Goal: Task Accomplishment & Management: Manage account settings

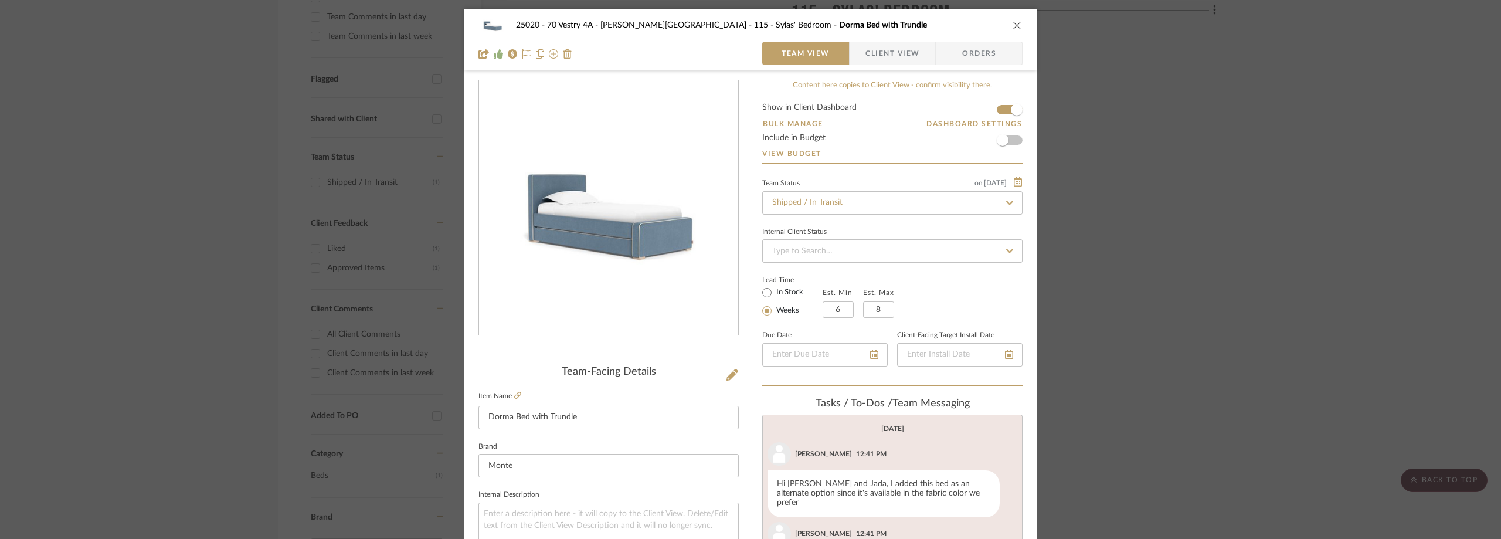
scroll to position [851, 0]
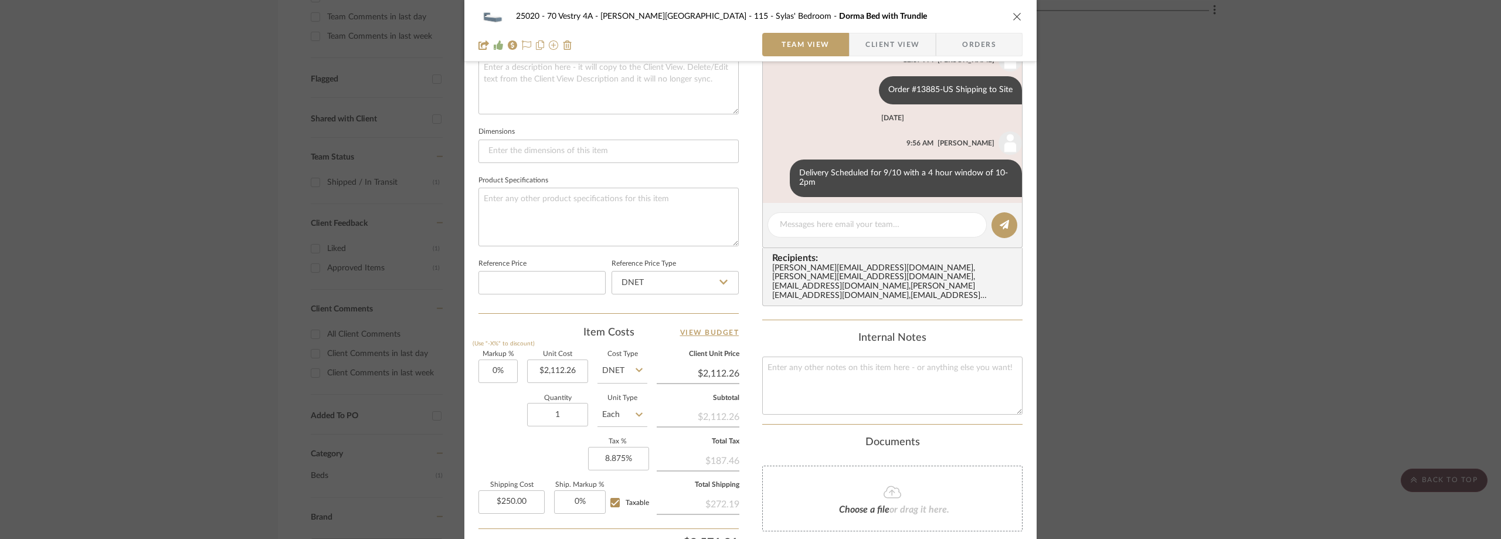
click at [151, 179] on div "25020 - 70 Vestry 4A - [PERSON_NAME] 115 - [PERSON_NAME]' Bedroom Dorma Bed wit…" at bounding box center [750, 269] width 1501 height 539
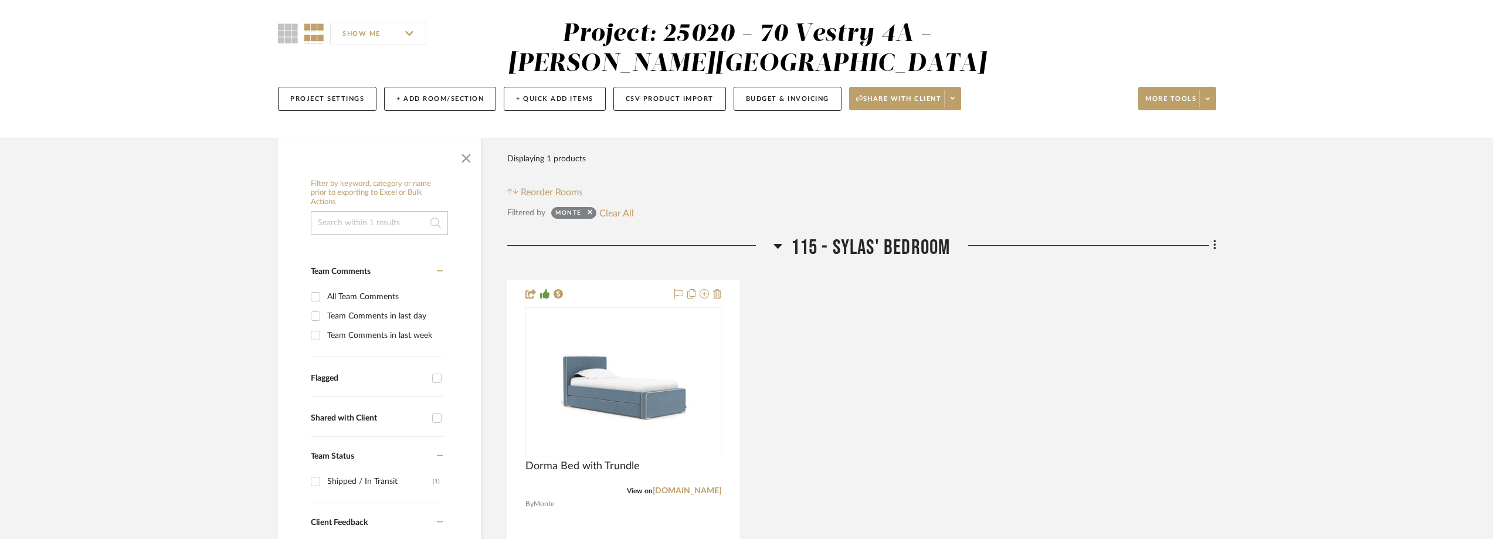
scroll to position [0, 0]
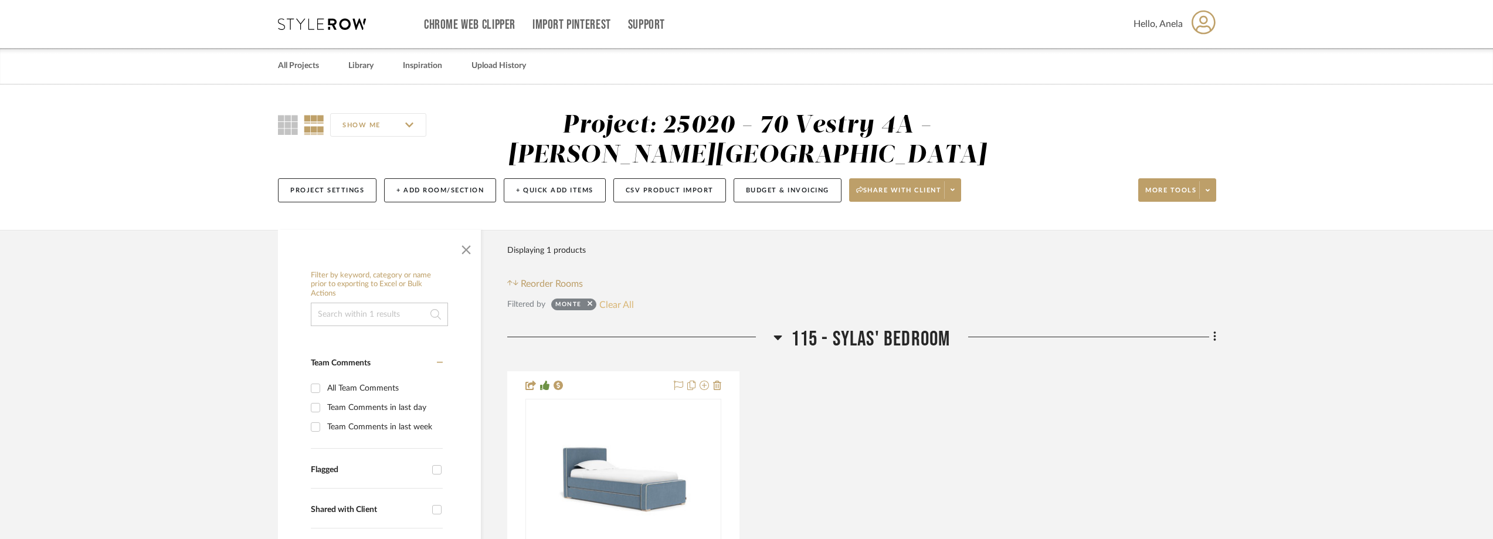
click at [625, 302] on button "Clear All" at bounding box center [616, 304] width 35 height 15
checkbox input "false"
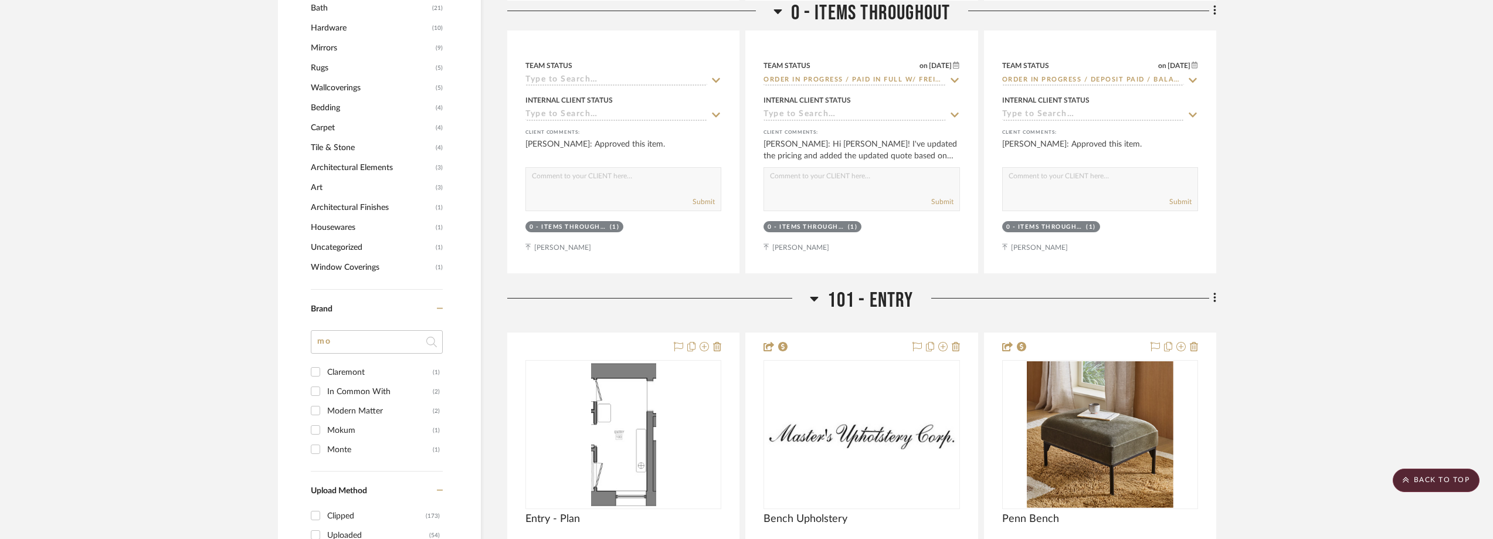
scroll to position [1114, 0]
click at [341, 341] on input "mo" at bounding box center [377, 341] width 132 height 23
drag, startPoint x: 327, startPoint y: 341, endPoint x: 310, endPoint y: 341, distance: 17.0
click at [310, 341] on div "Filter by keyword, category or name prior to exporting to Excel or Bulk Actions…" at bounding box center [379, 84] width 203 height 1867
type input "oh"
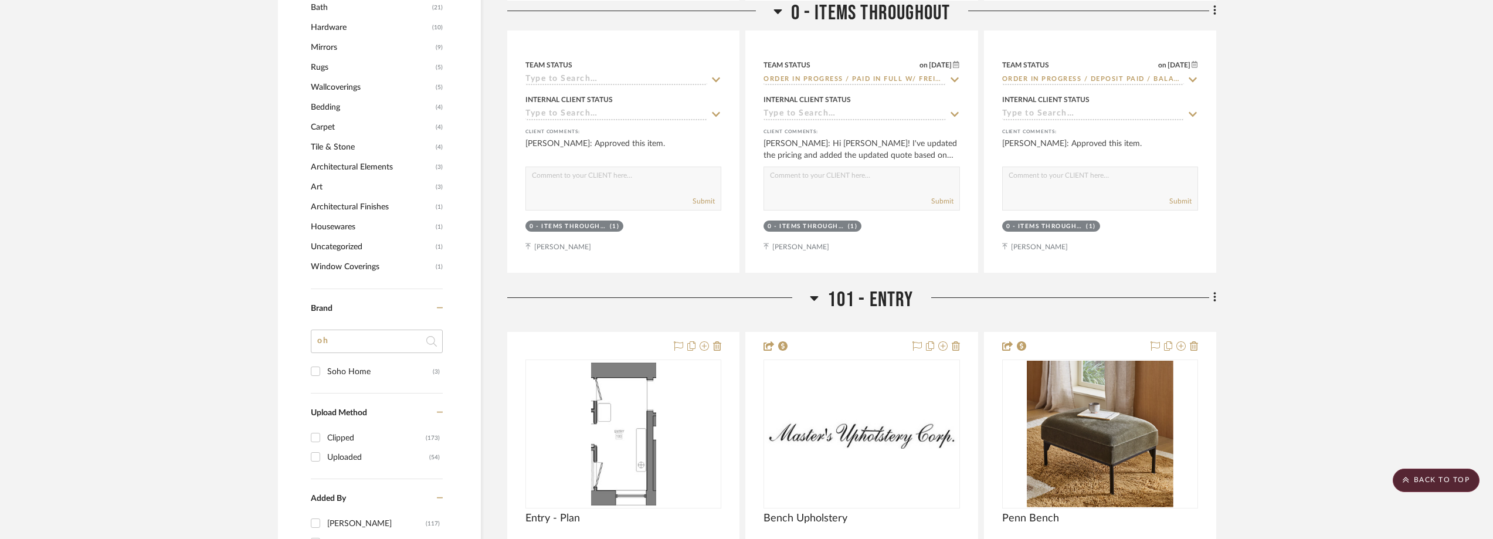
click at [349, 368] on div "Soho Home" at bounding box center [380, 371] width 106 height 19
click at [325, 368] on input "Soho Home (3)" at bounding box center [315, 371] width 19 height 19
checkbox input "true"
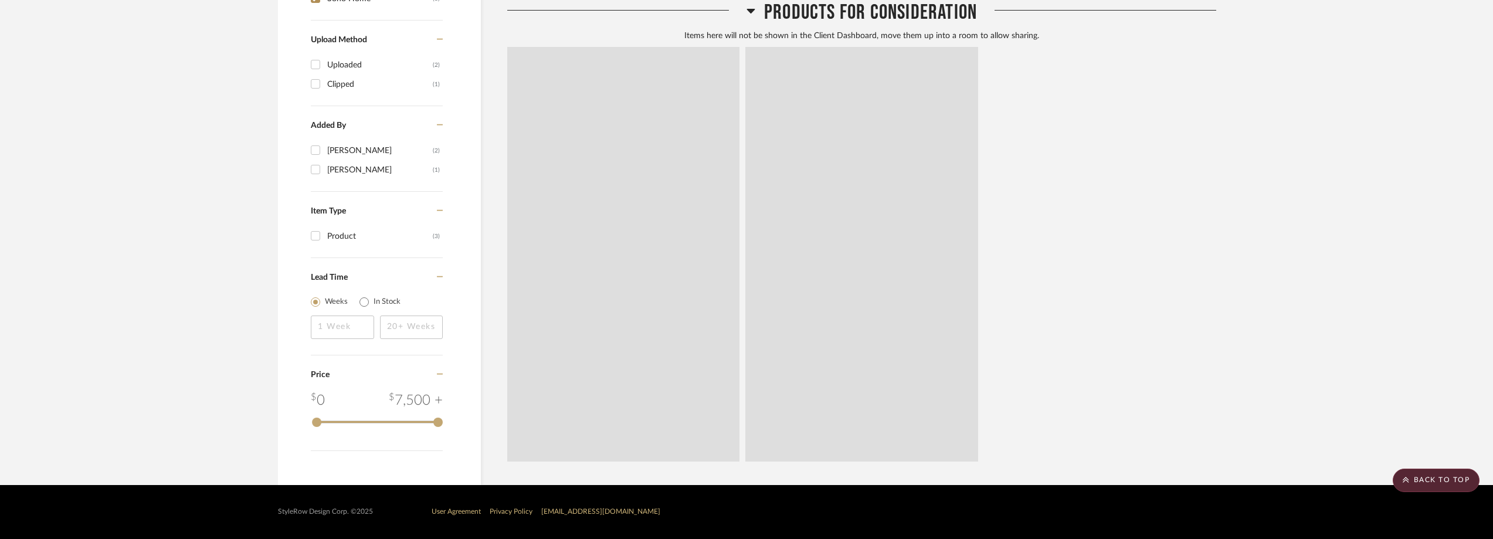
scroll to position [389, 0]
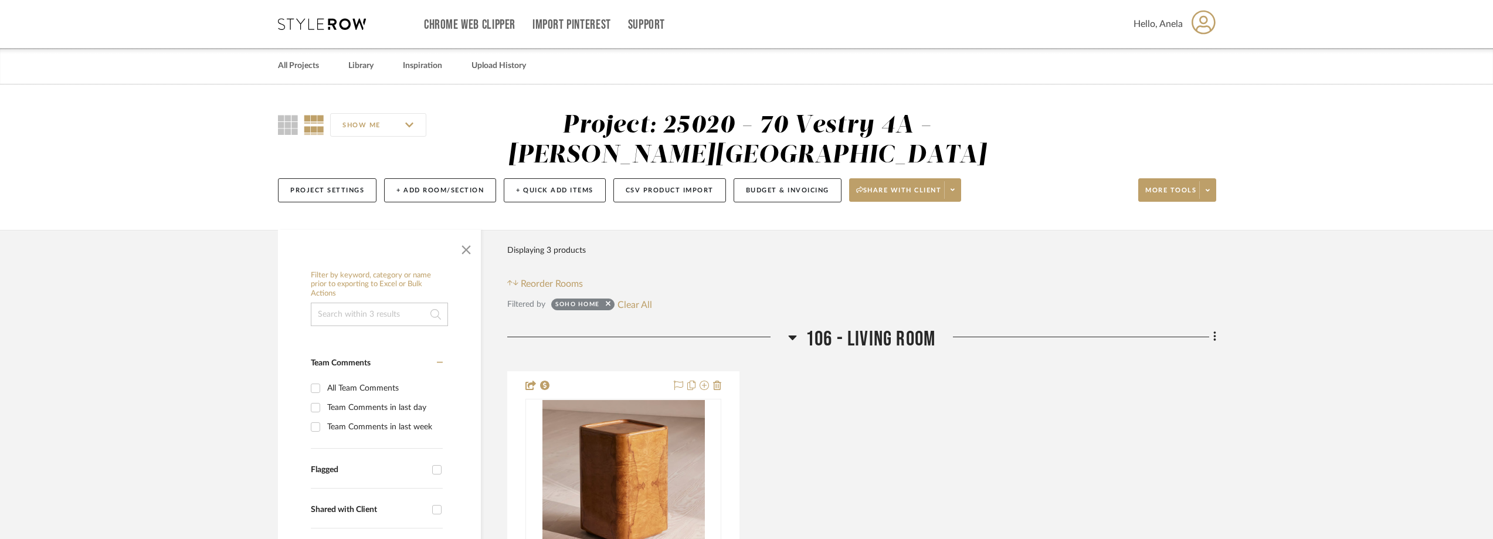
click at [331, 19] on icon at bounding box center [322, 24] width 88 height 12
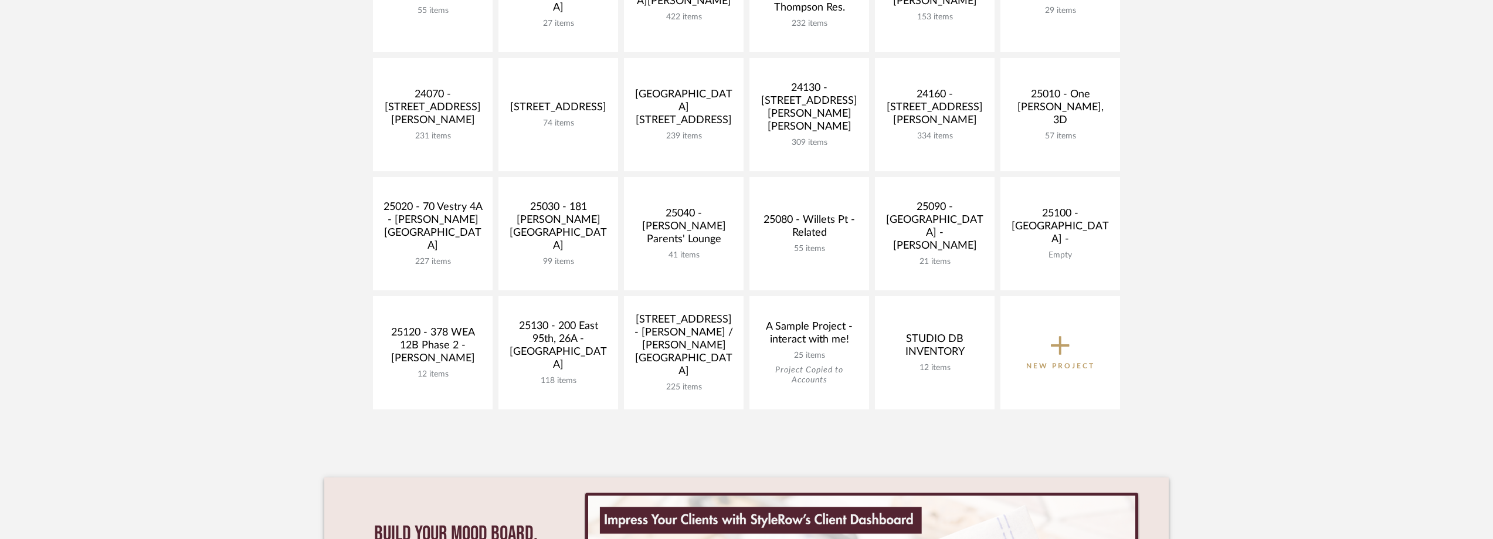
scroll to position [528, 0]
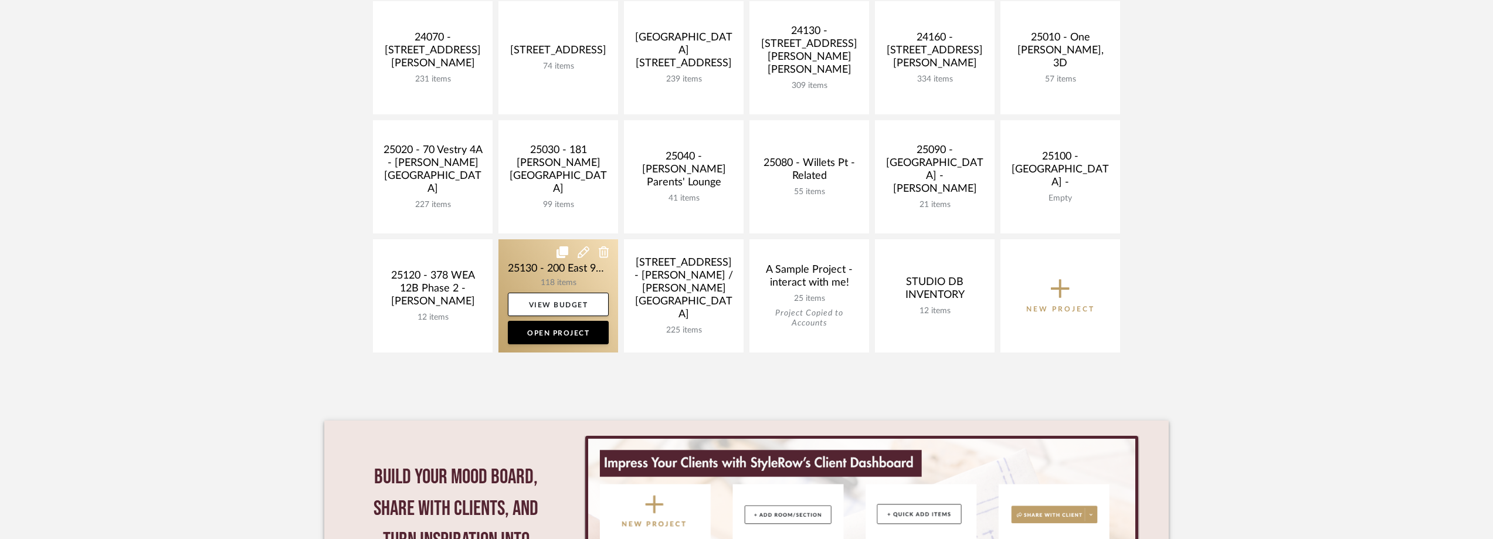
click at [521, 259] on link at bounding box center [558, 295] width 120 height 113
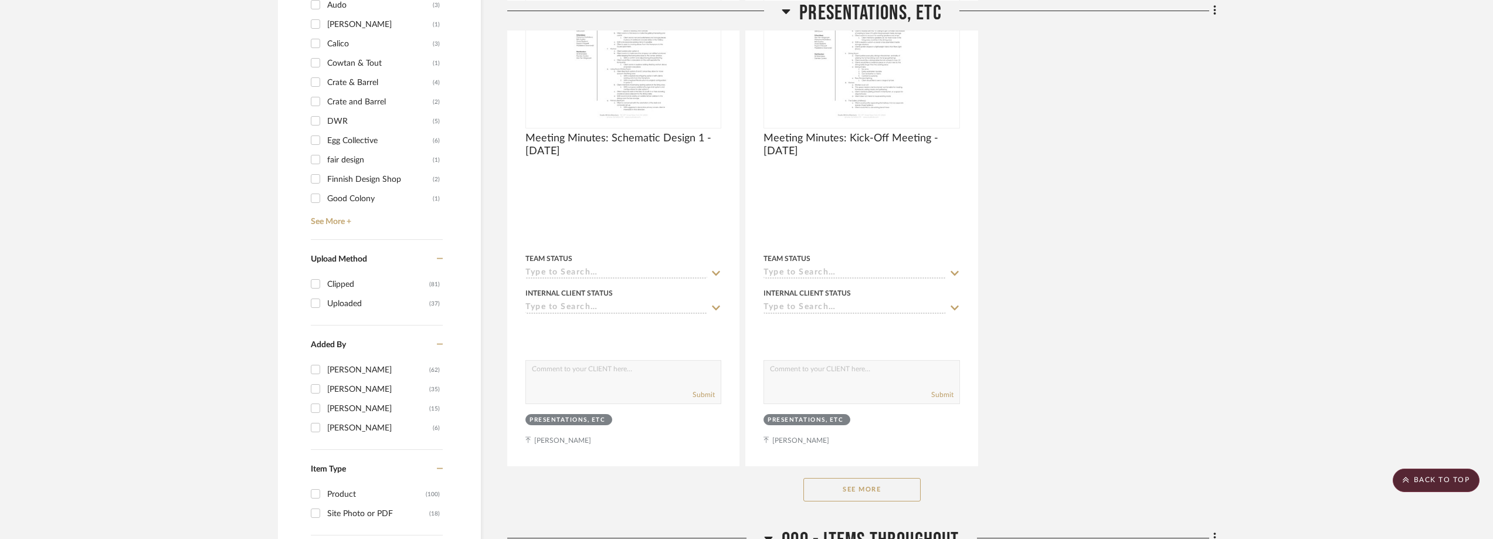
scroll to position [1087, 0]
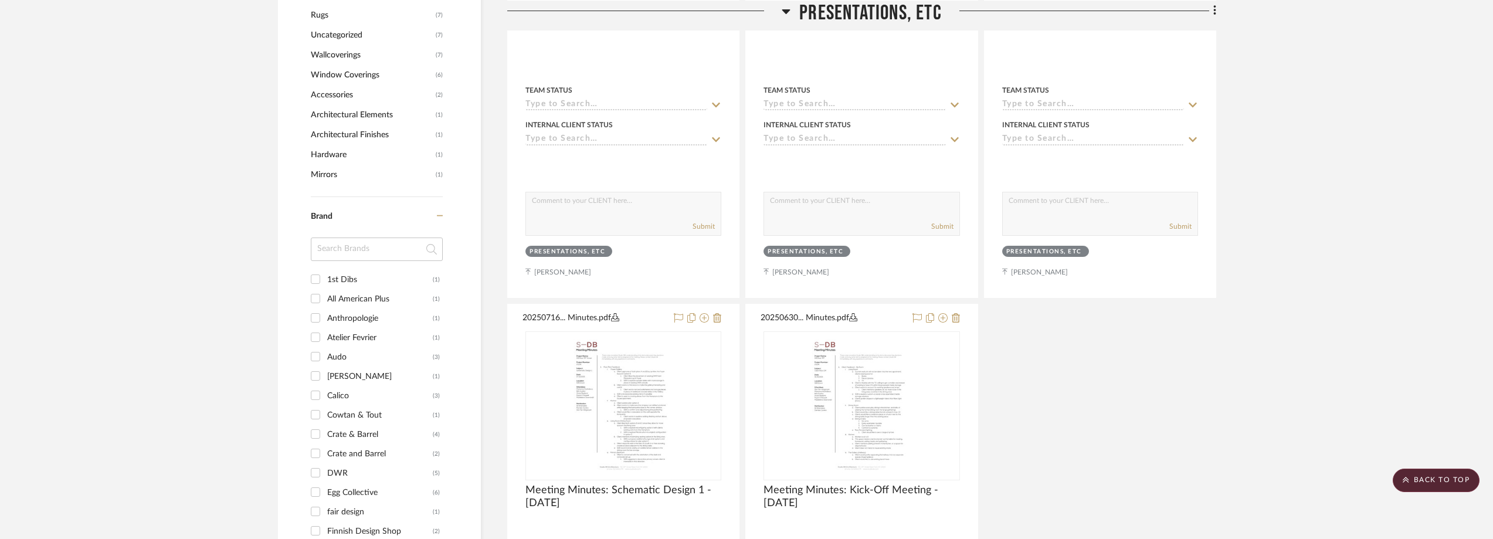
click at [332, 260] on input at bounding box center [377, 249] width 132 height 23
click at [333, 259] on input at bounding box center [377, 249] width 132 height 23
type input "sim"
click at [347, 273] on div "[PERSON_NAME]" at bounding box center [380, 279] width 106 height 19
click at [325, 273] on input "[PERSON_NAME] (1)" at bounding box center [315, 279] width 19 height 19
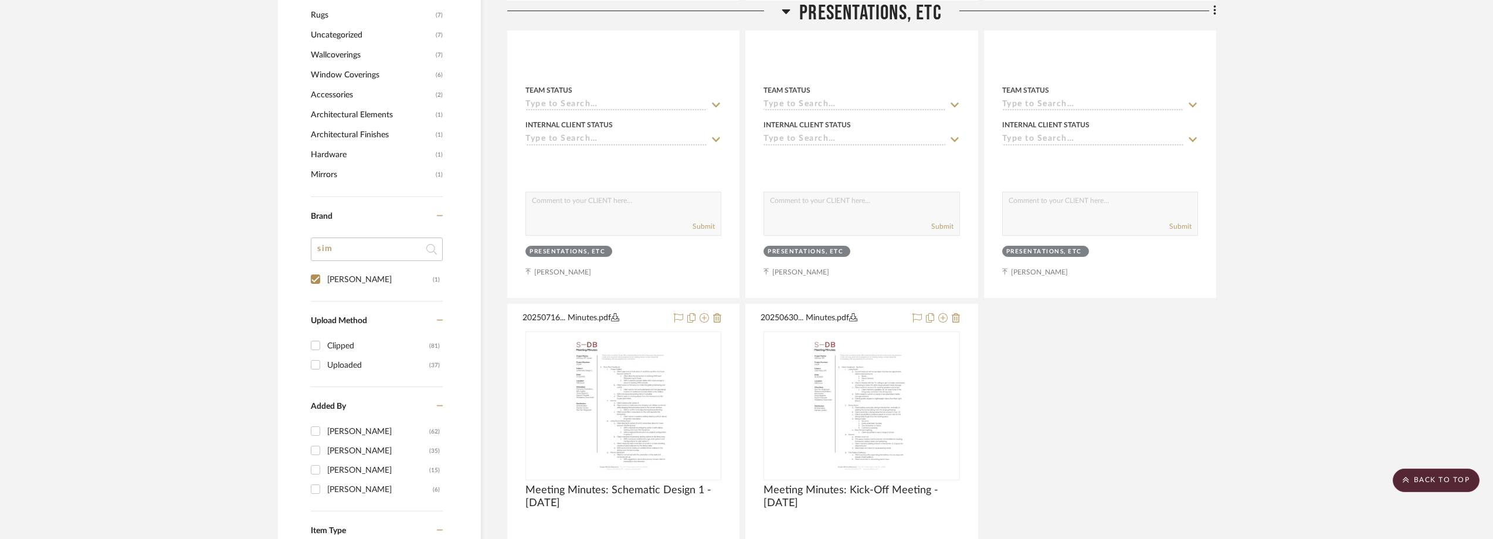
checkbox input "true"
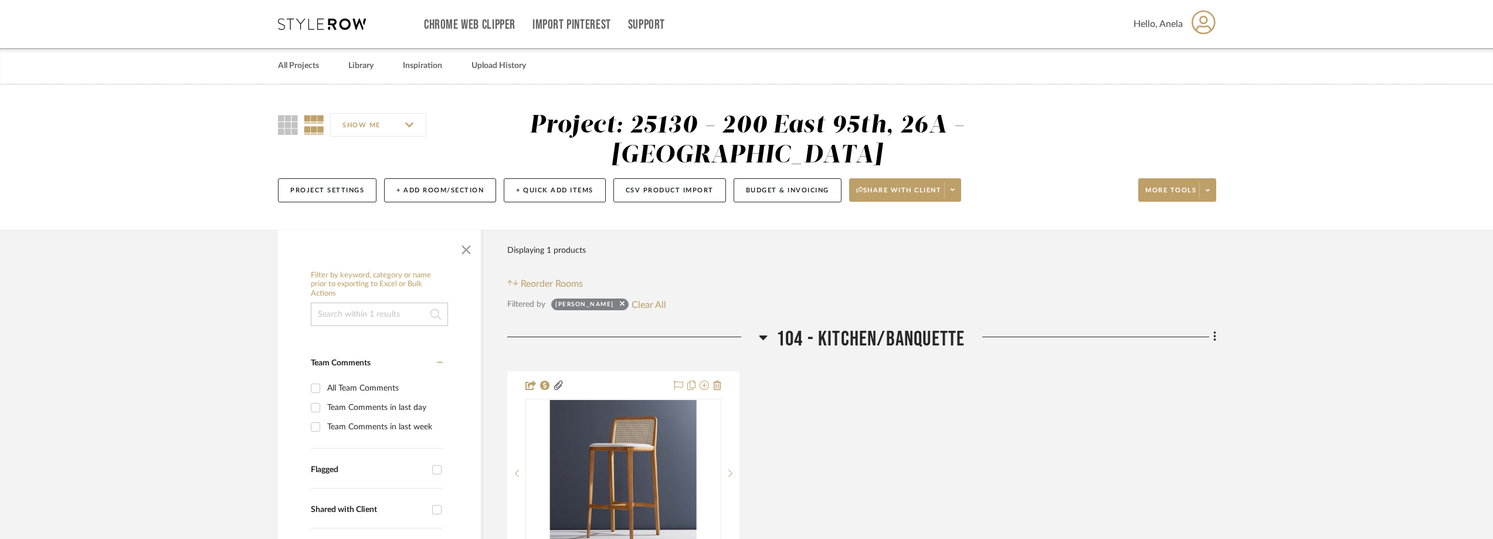
click at [327, 23] on icon at bounding box center [322, 24] width 88 height 12
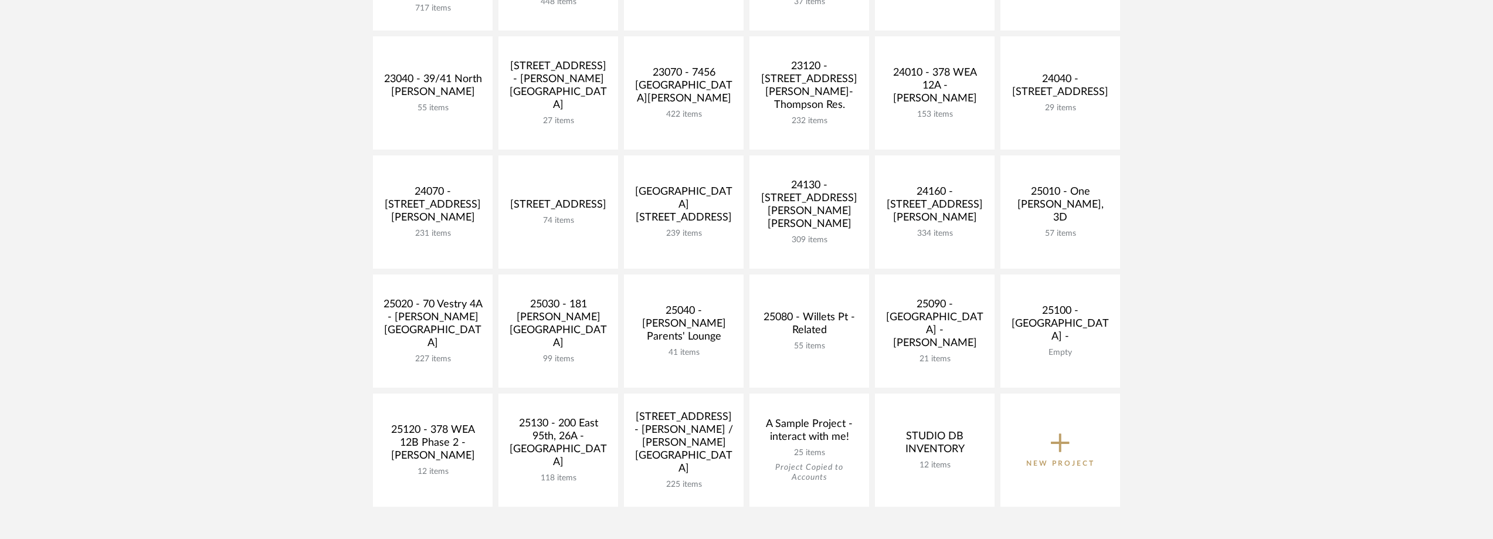
scroll to position [469, 0]
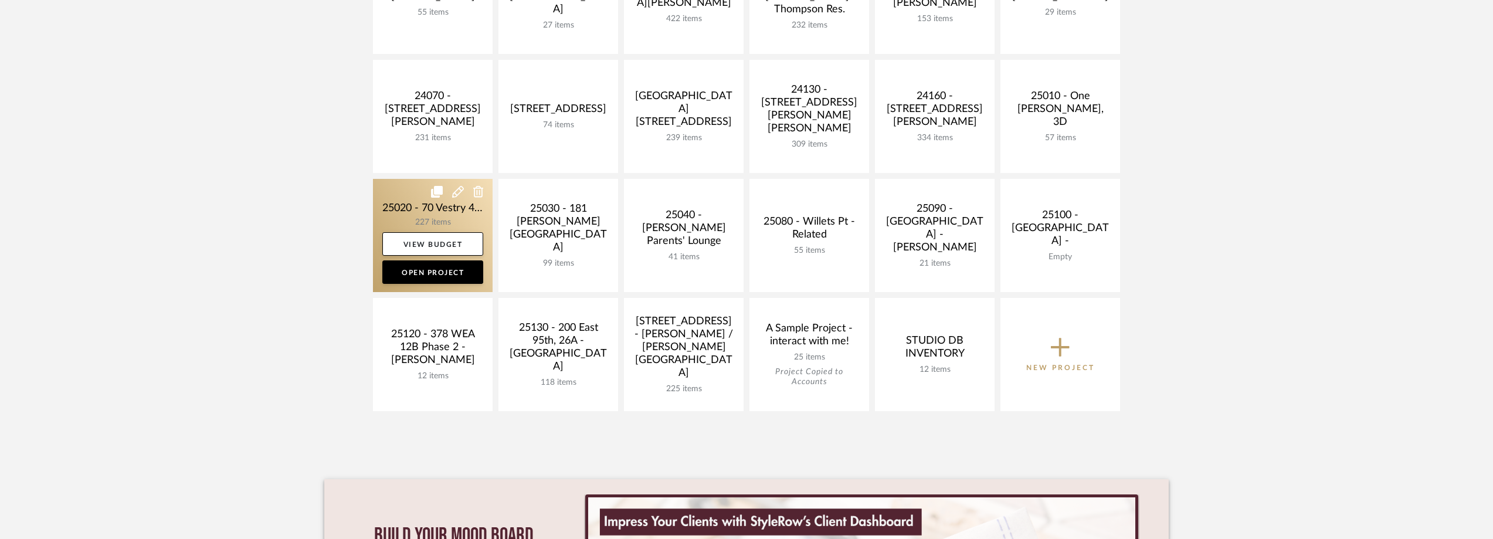
click at [390, 189] on link at bounding box center [433, 235] width 120 height 113
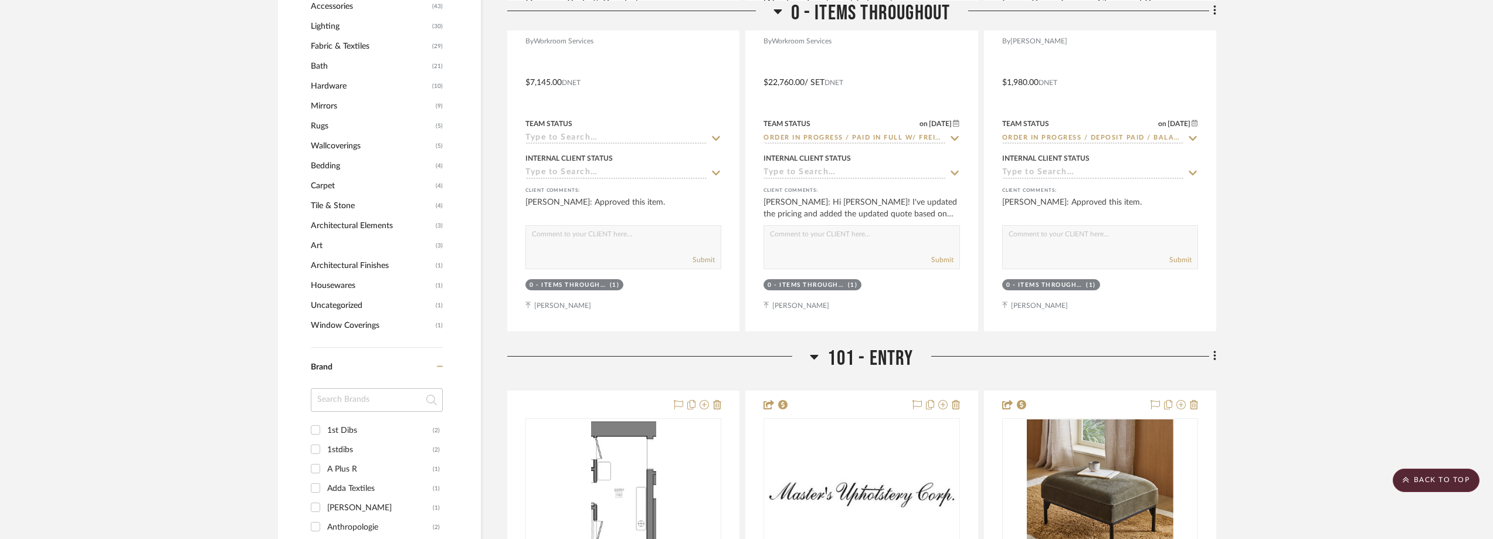
click at [376, 399] on div "Brand 1st Dibs (2) 1stdibs (2) A Plus R (1) Adda Textiles (1) [PERSON_NAME] (1)…" at bounding box center [377, 545] width 132 height 395
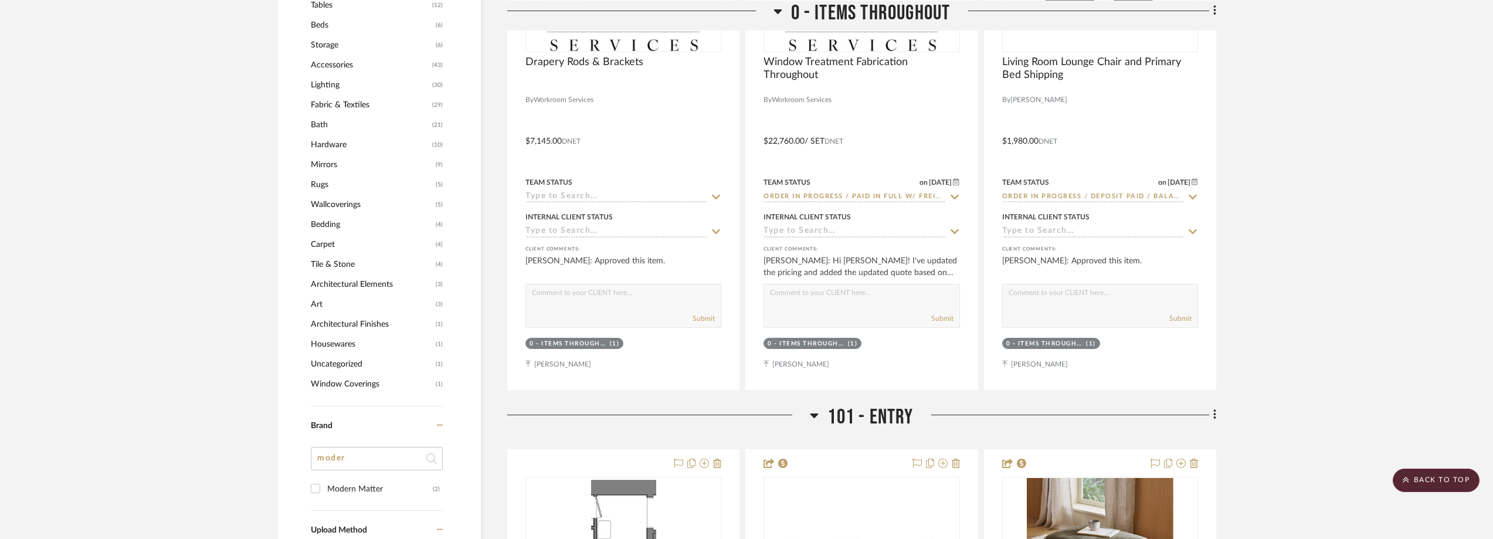
type input "moder"
click at [349, 491] on div "Modern Matter" at bounding box center [380, 489] width 106 height 19
click at [325, 491] on input "Modern Matter (2)" at bounding box center [315, 488] width 19 height 19
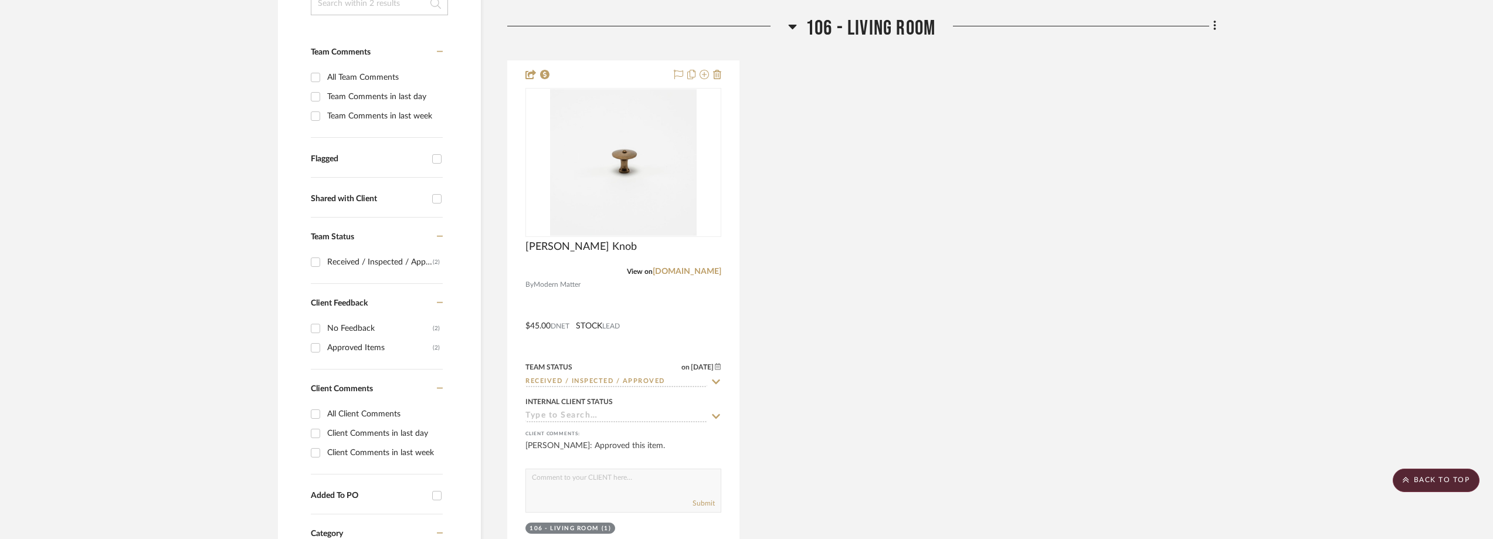
scroll to position [252, 0]
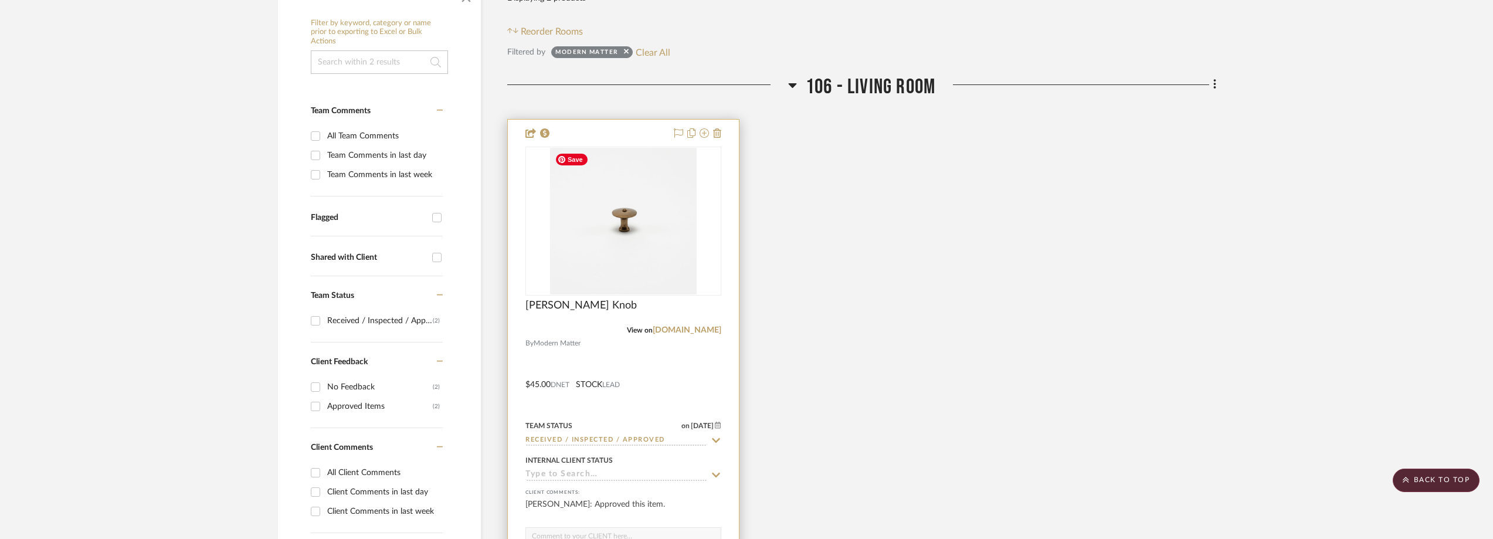
click at [0, 0] on img at bounding box center [0, 0] width 0 height 0
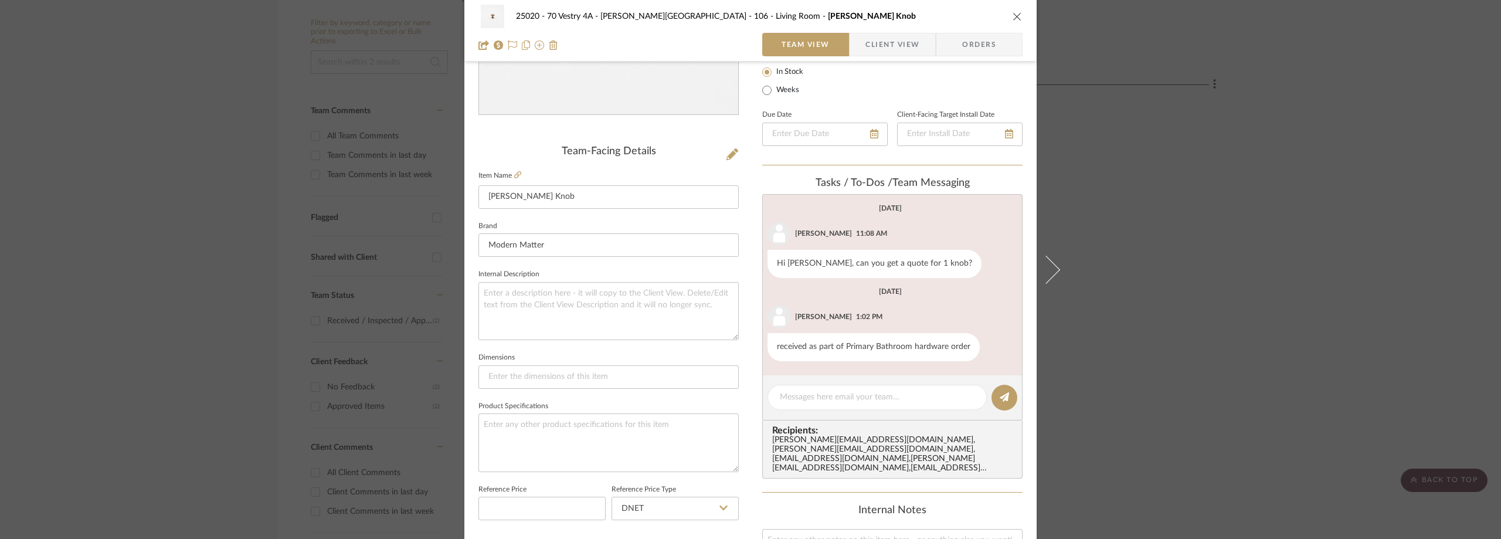
scroll to position [235, 0]
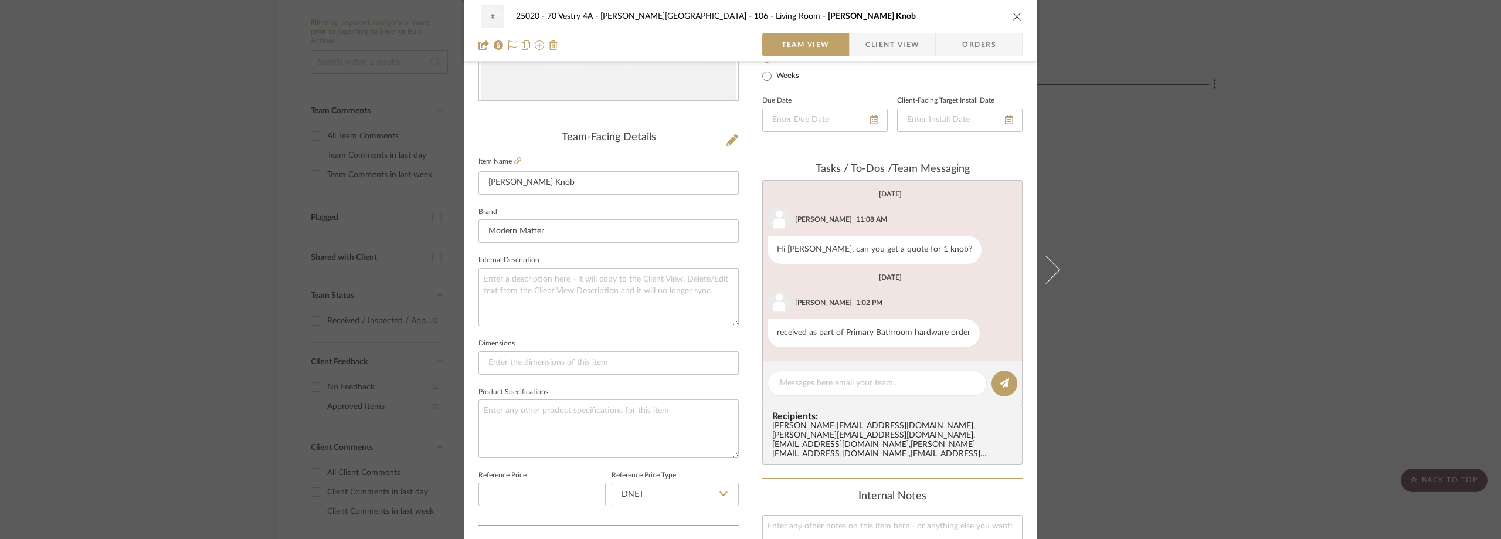
click at [1280, 211] on div "25020 - 70 Vestry 4A - [PERSON_NAME] 106 - Living Room [PERSON_NAME] Knob Team …" at bounding box center [750, 269] width 1501 height 539
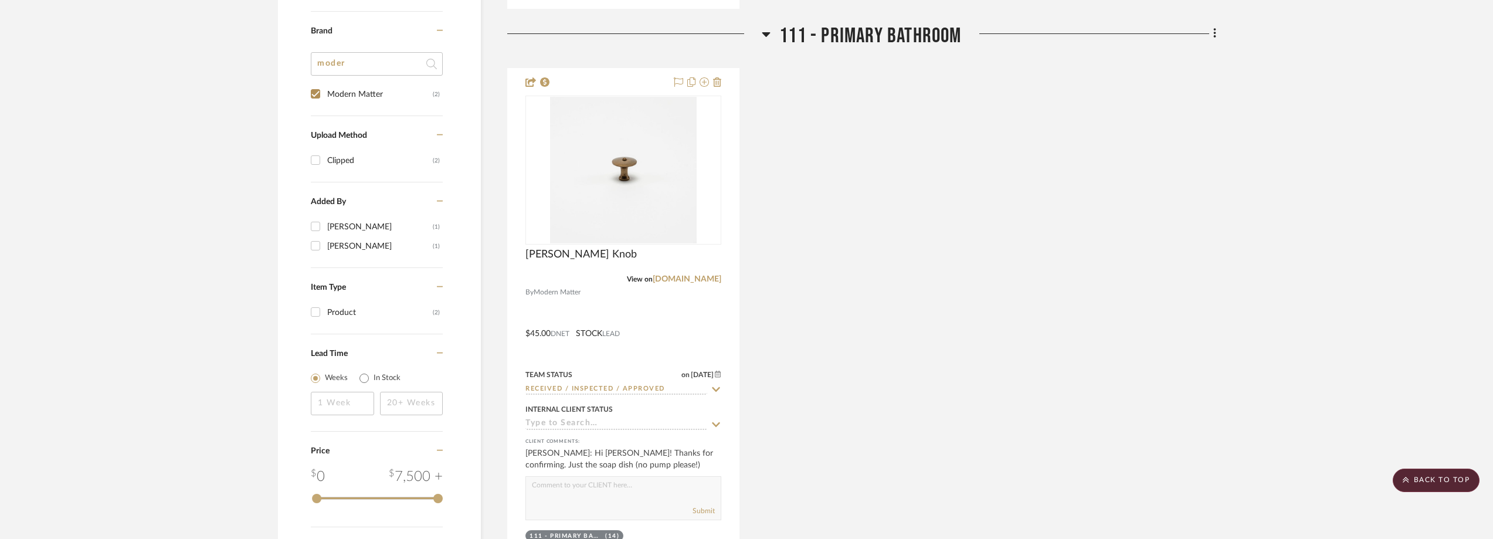
scroll to position [956, 0]
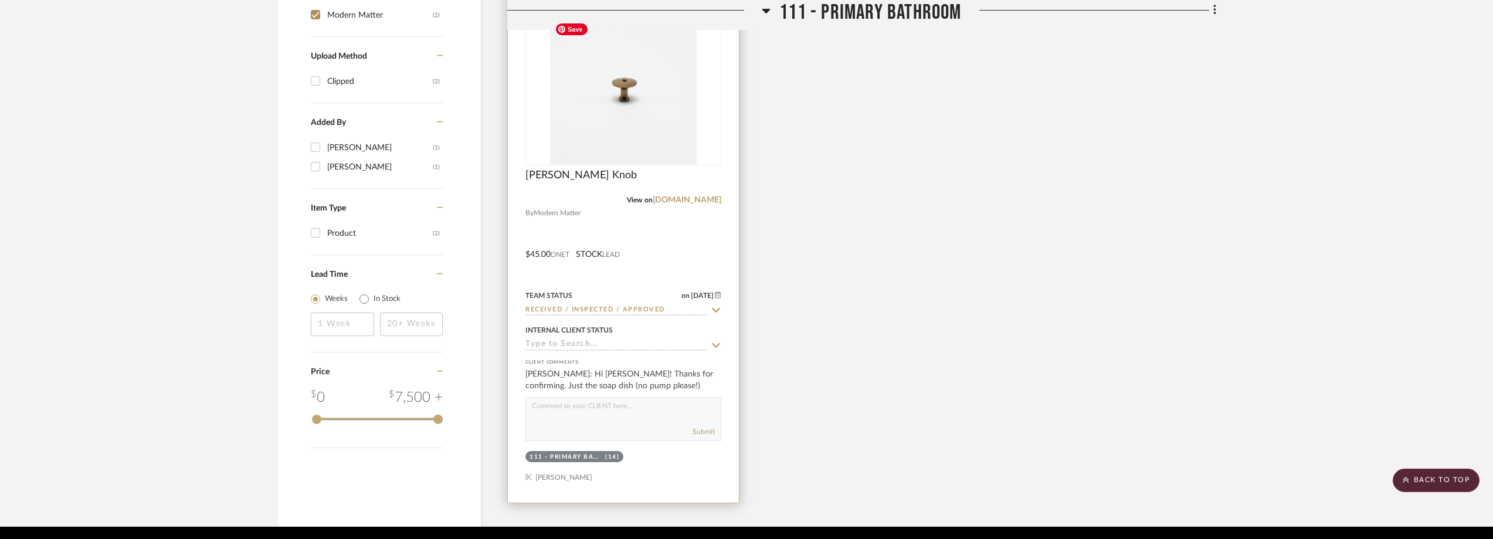
click at [0, 0] on img at bounding box center [0, 0] width 0 height 0
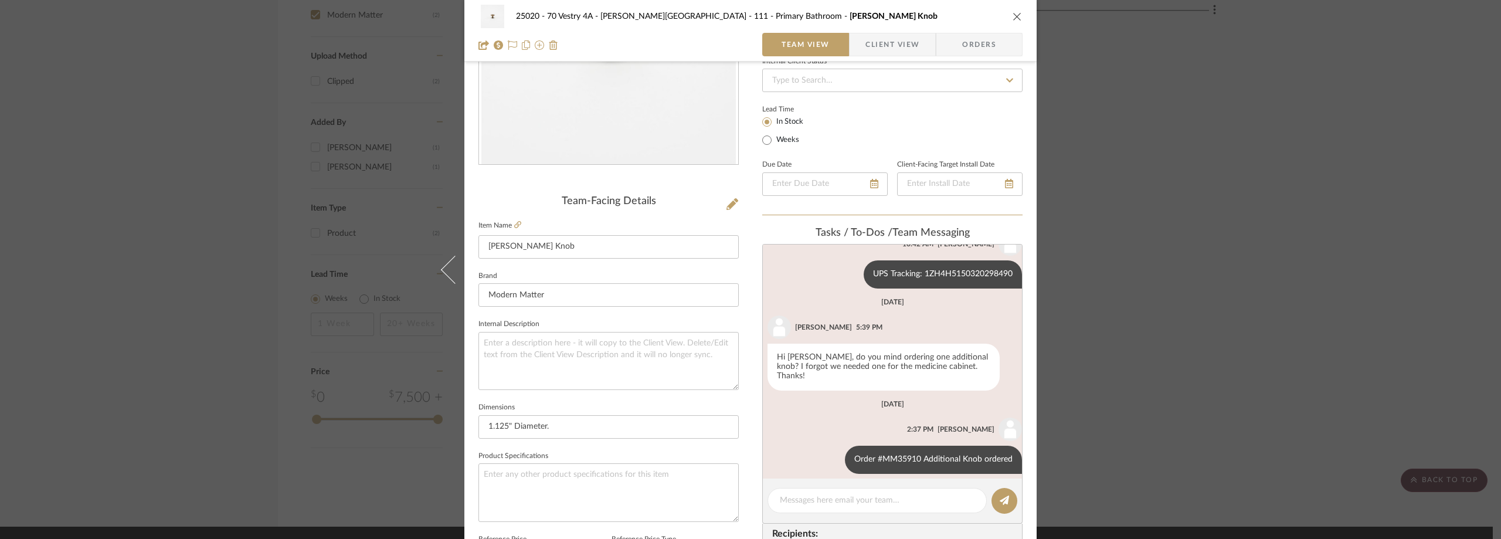
scroll to position [176, 0]
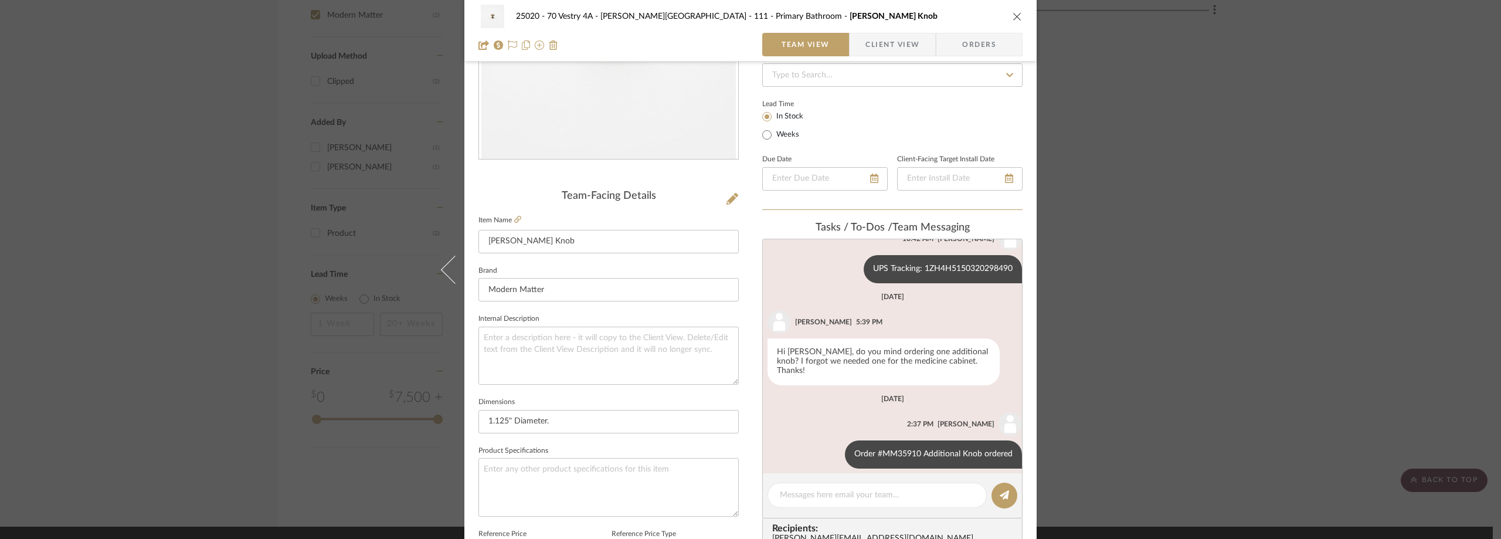
click at [1077, 292] on div "25020 - 70 Vestry 4A - [PERSON_NAME] 111 - Primary Bathroom [PERSON_NAME] Knob …" at bounding box center [750, 269] width 1501 height 539
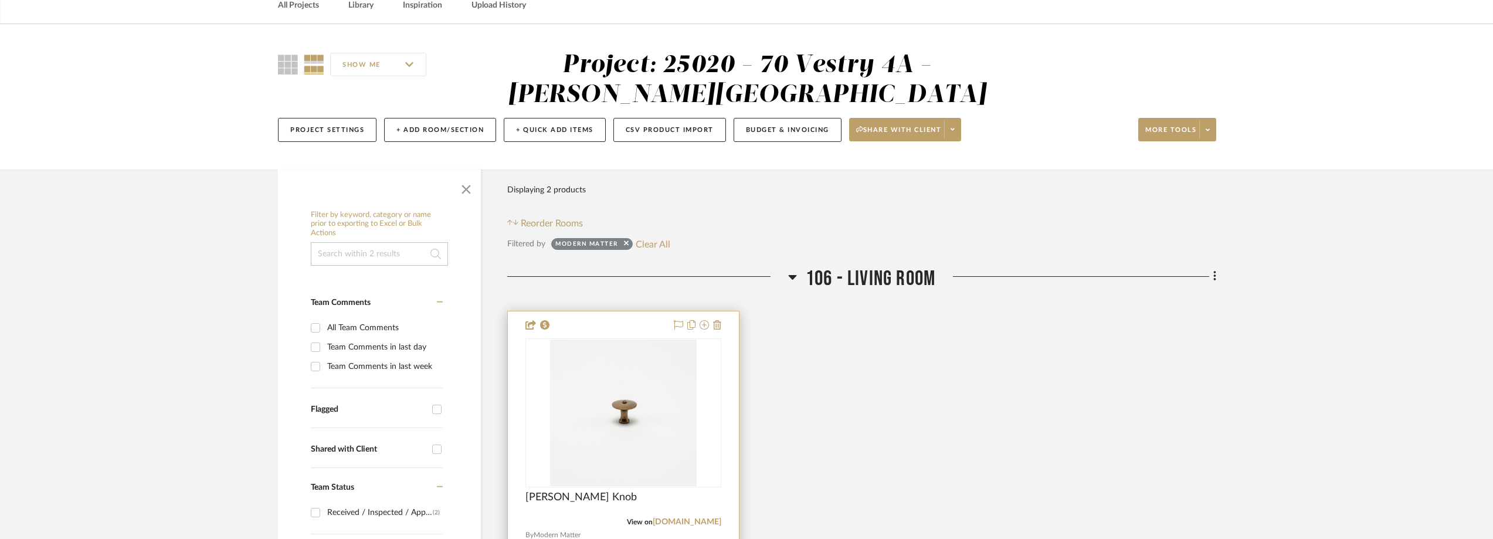
scroll to position [0, 0]
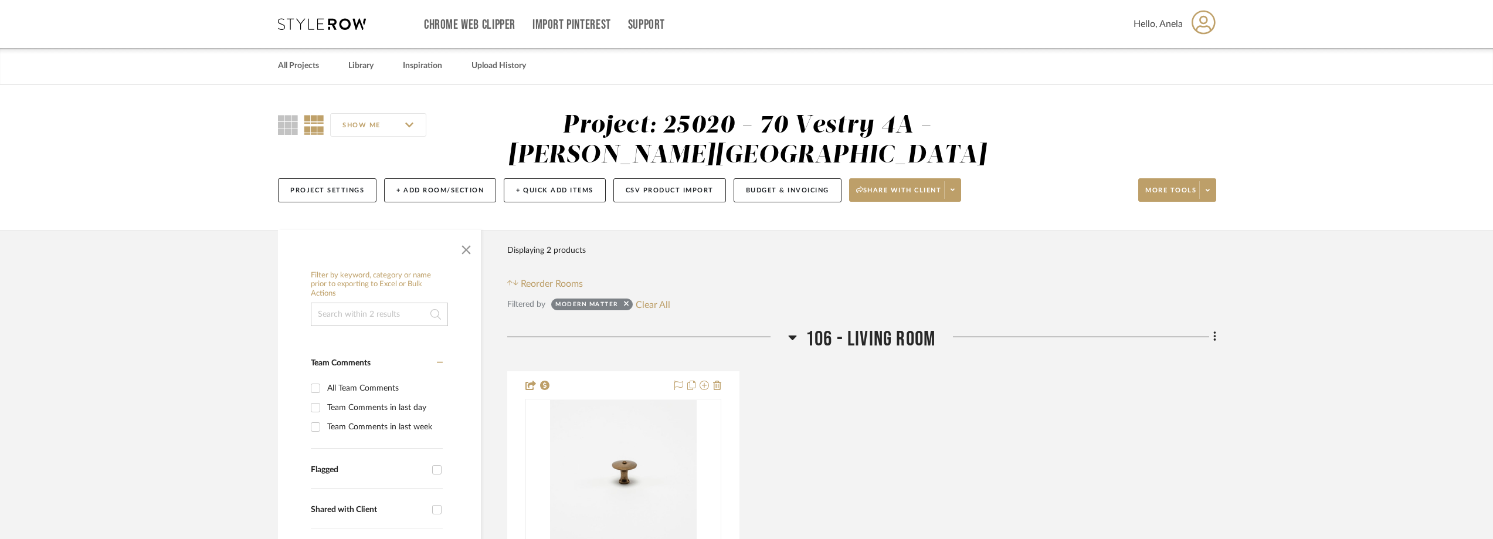
click at [632, 309] on div "Modern Matter Clear All" at bounding box center [610, 304] width 119 height 15
click at [642, 303] on button "Clear All" at bounding box center [653, 304] width 35 height 15
checkbox input "false"
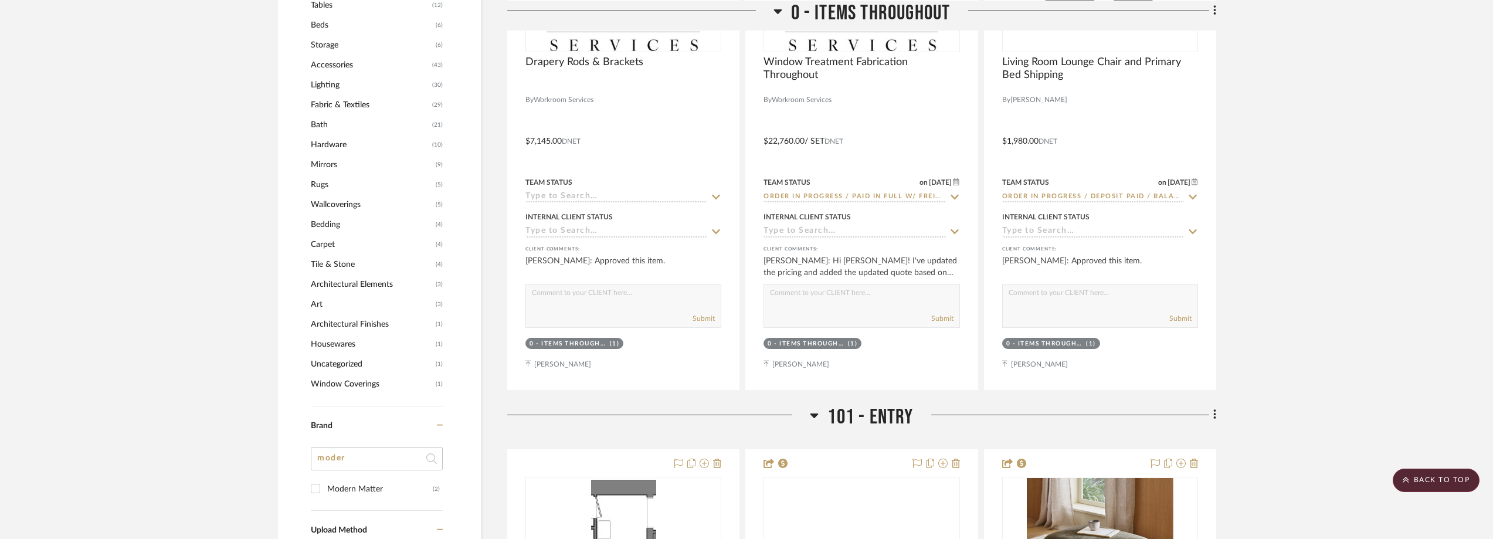
scroll to position [1173, 0]
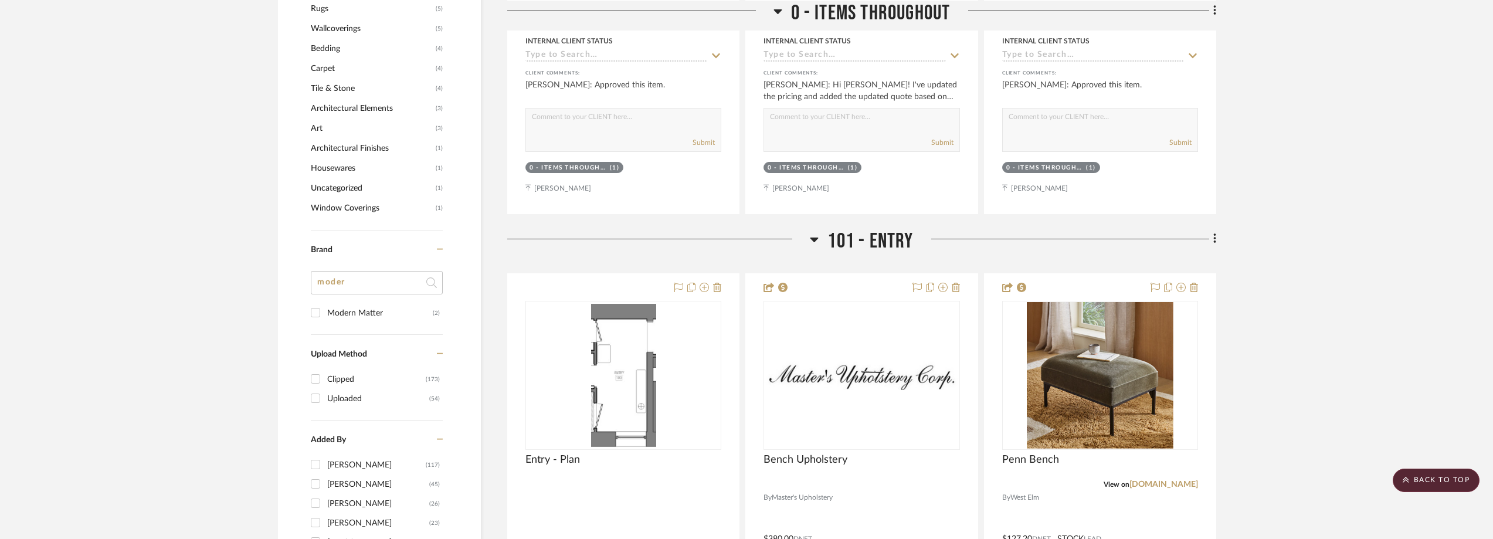
drag, startPoint x: 349, startPoint y: 284, endPoint x: 267, endPoint y: 284, distance: 82.1
type input "itt"
click at [332, 309] on div "Citta" at bounding box center [380, 313] width 106 height 19
click at [325, 309] on input "Citta (1)" at bounding box center [315, 312] width 19 height 19
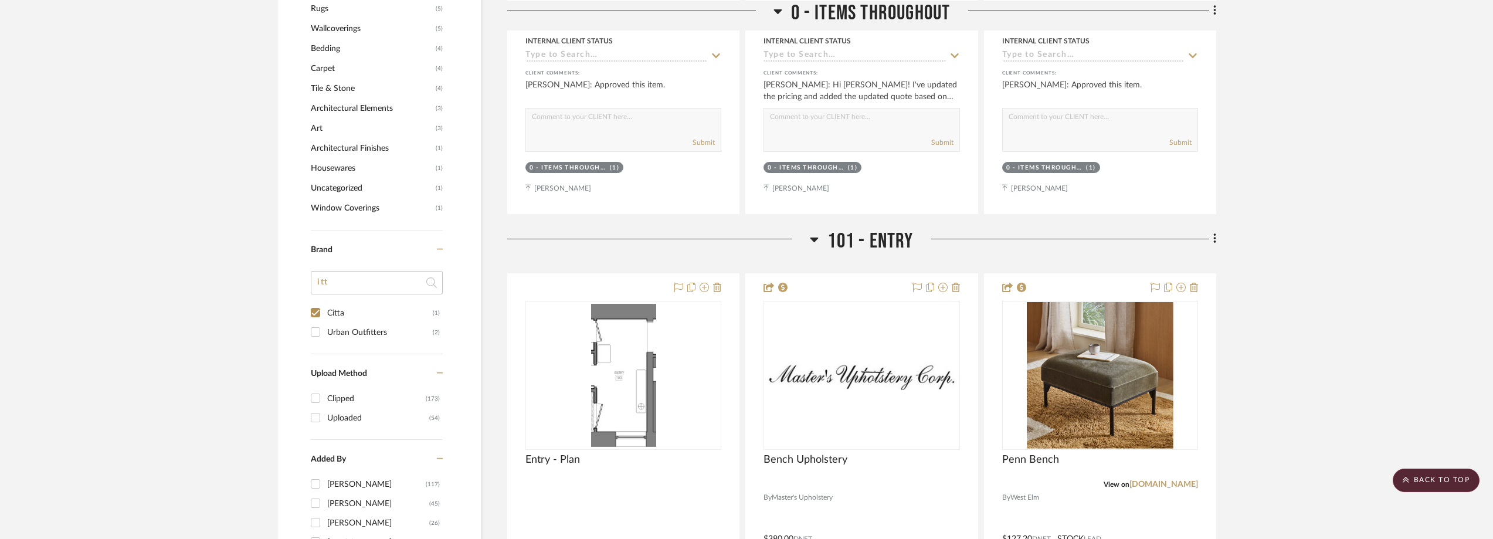
checkbox input "true"
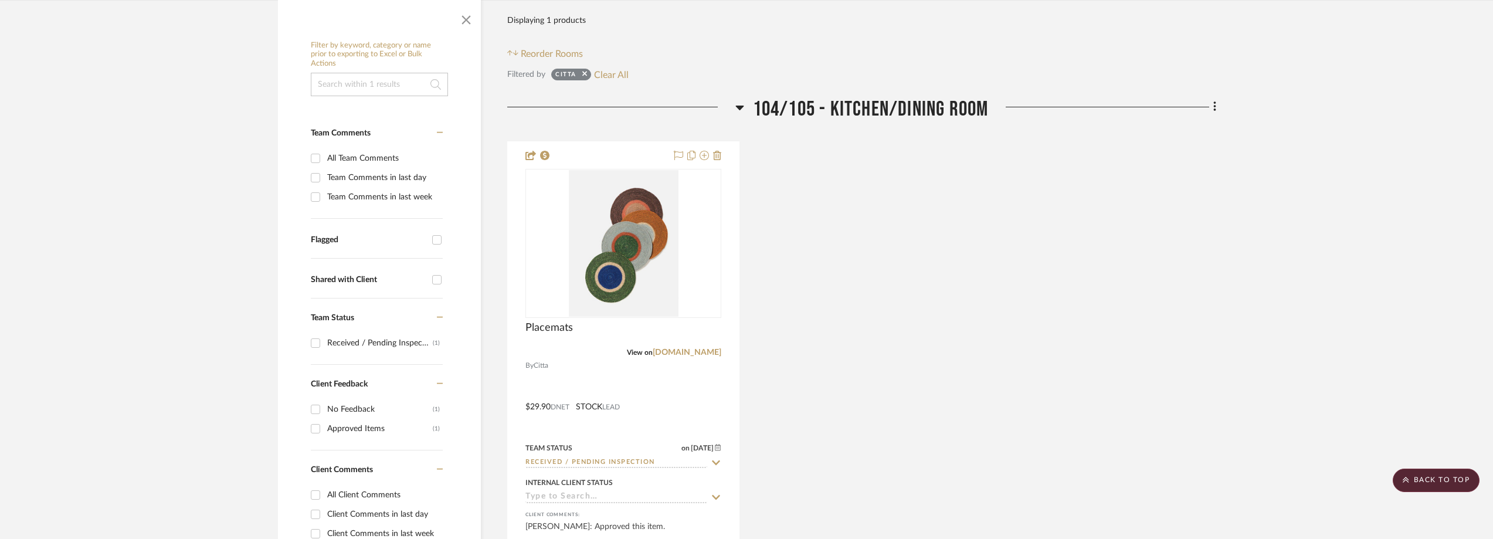
scroll to position [229, 0]
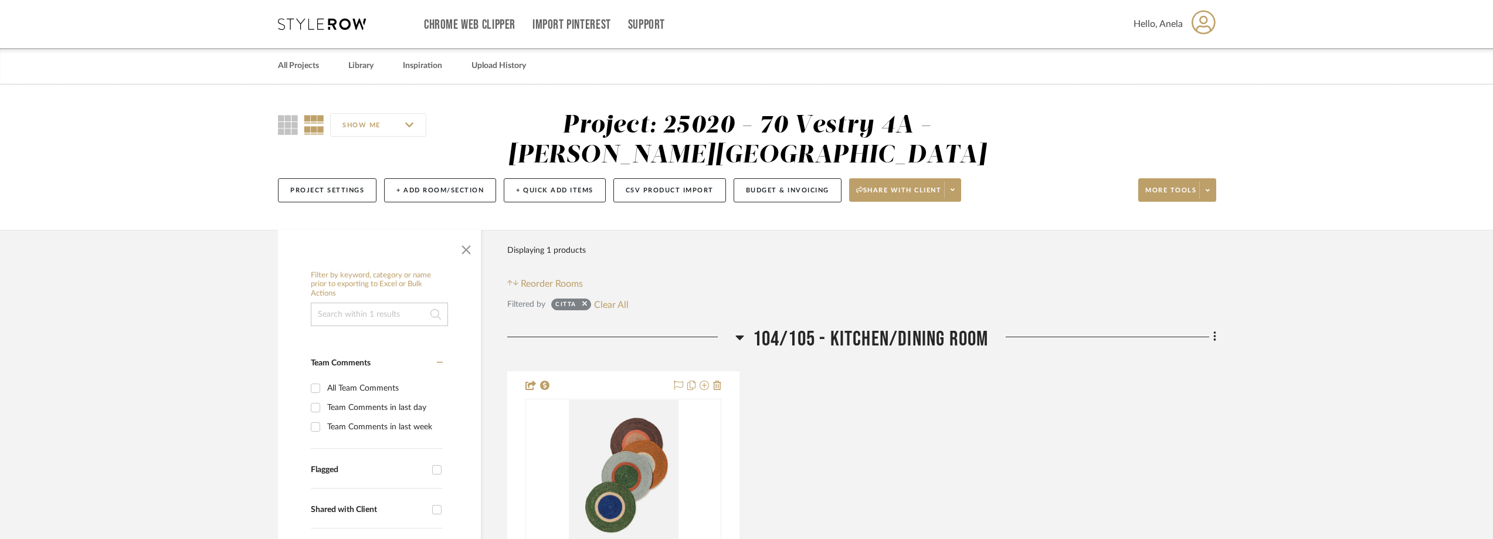
click at [325, 21] on icon at bounding box center [322, 24] width 88 height 12
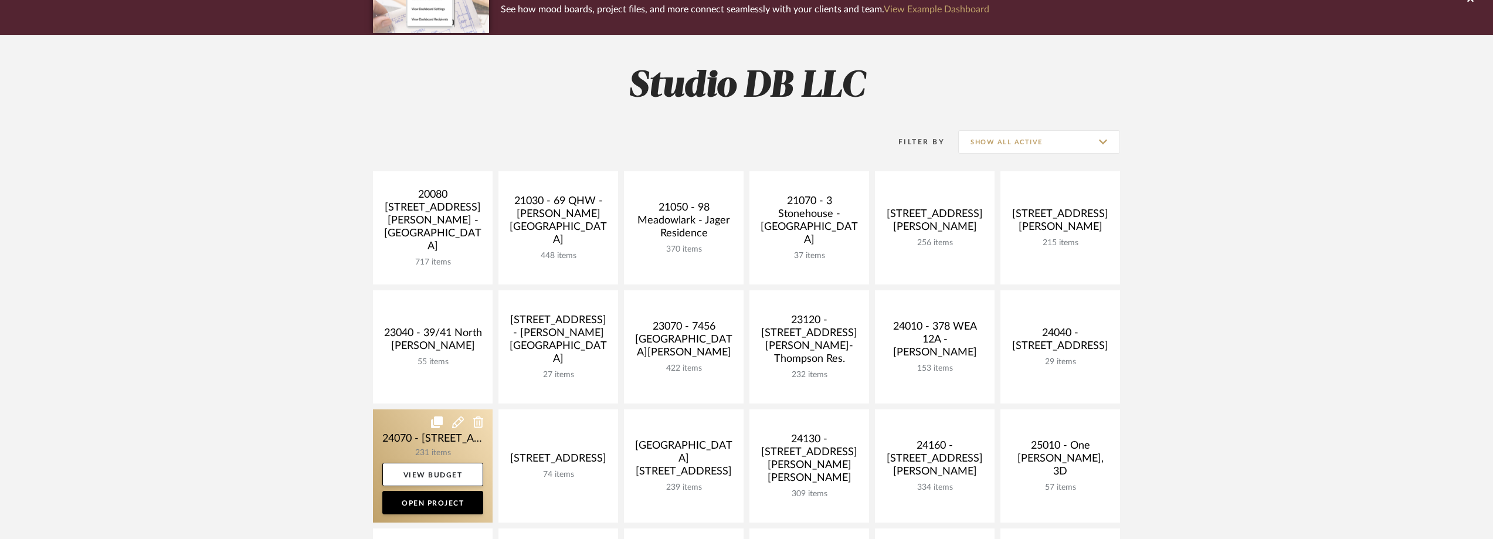
scroll to position [117, 0]
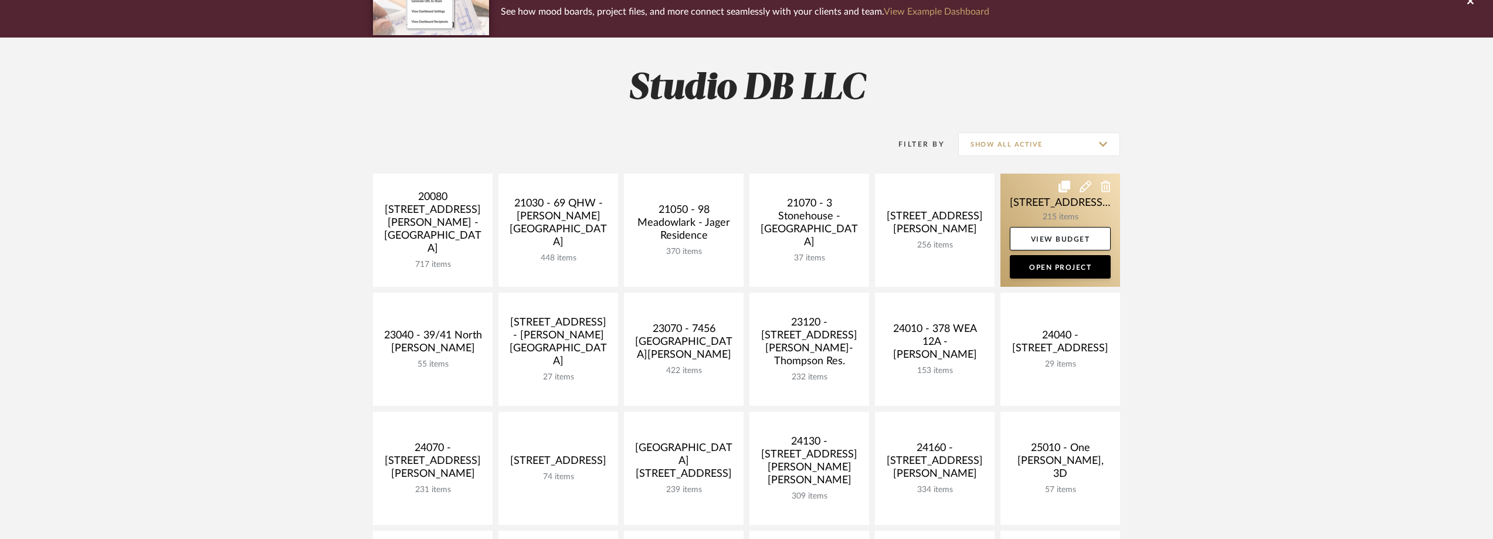
click at [1029, 218] on link at bounding box center [1061, 230] width 120 height 113
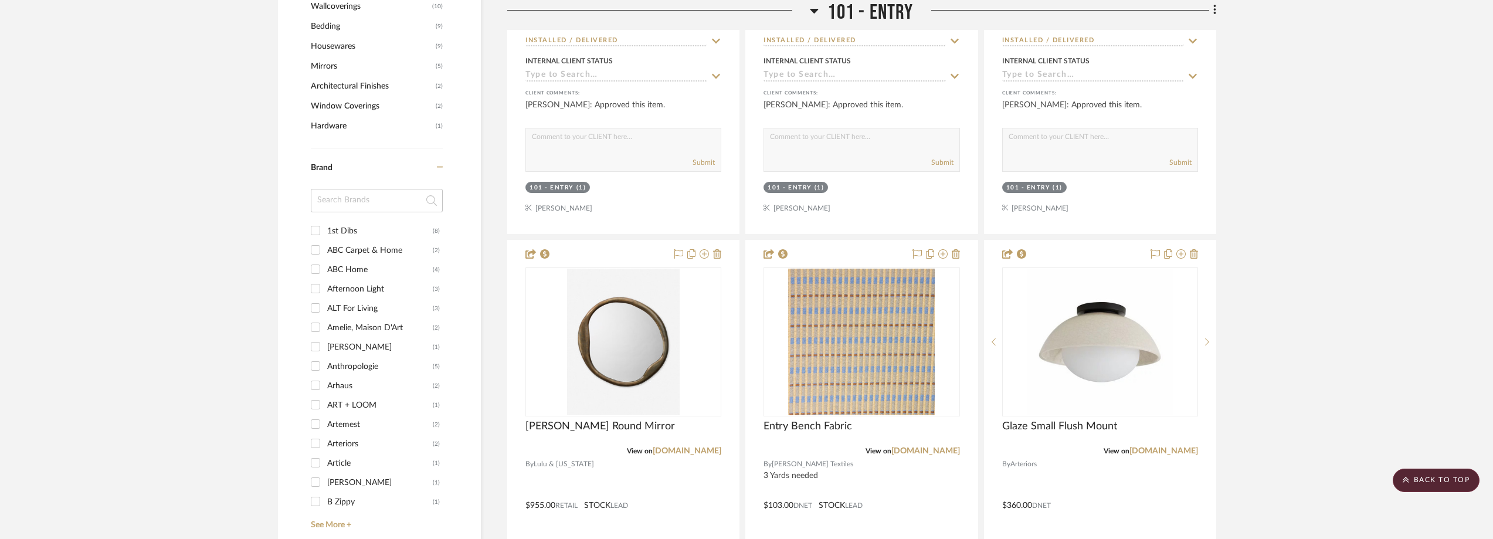
scroll to position [1232, 0]
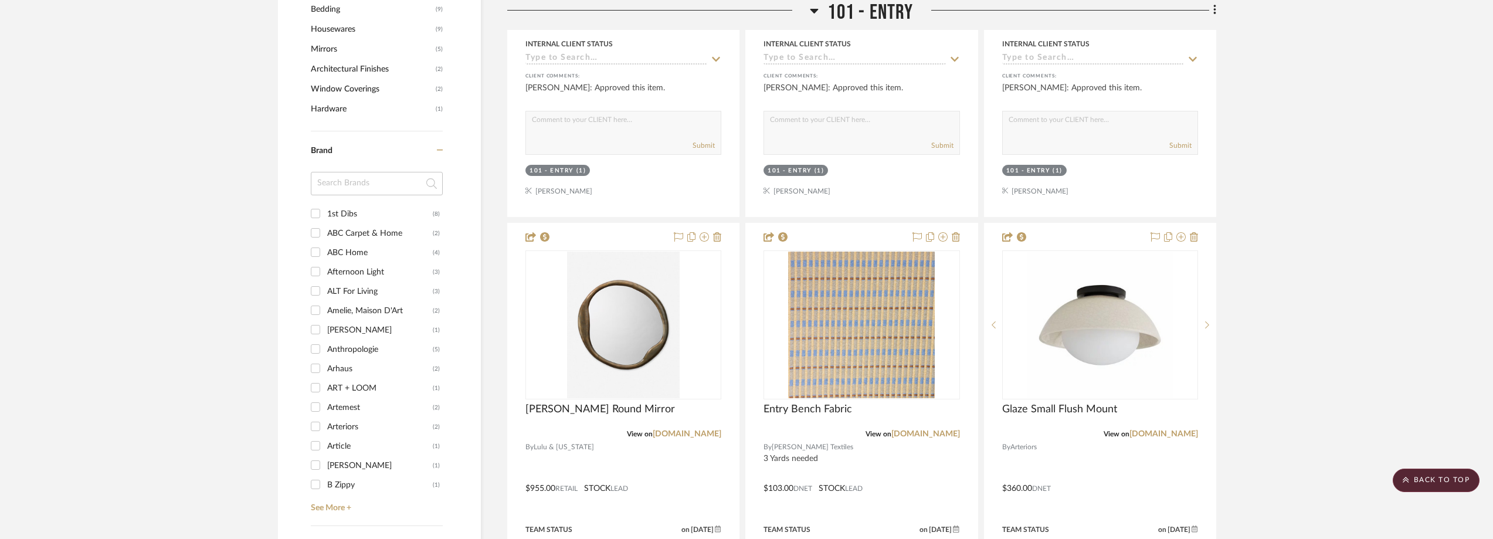
click at [351, 172] on input at bounding box center [377, 183] width 132 height 23
type input "cv"
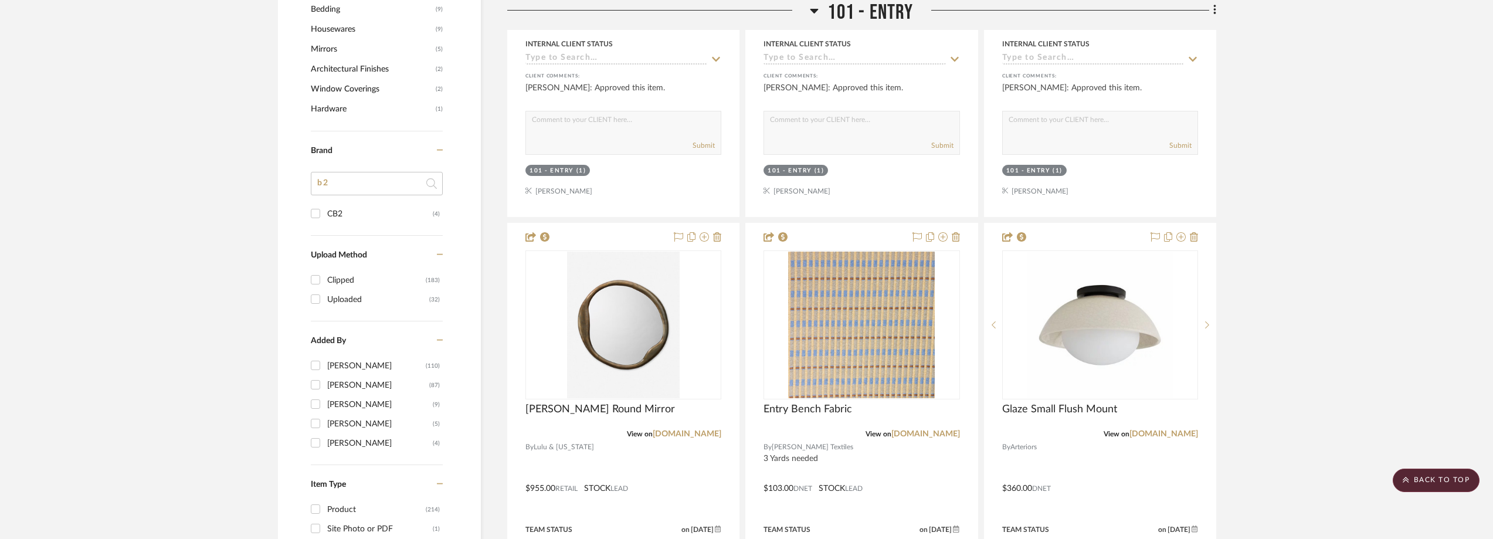
type input "b2"
click at [354, 205] on div "CB2" at bounding box center [380, 214] width 106 height 19
click at [325, 204] on input "CB2 (4)" at bounding box center [315, 213] width 19 height 19
checkbox input "true"
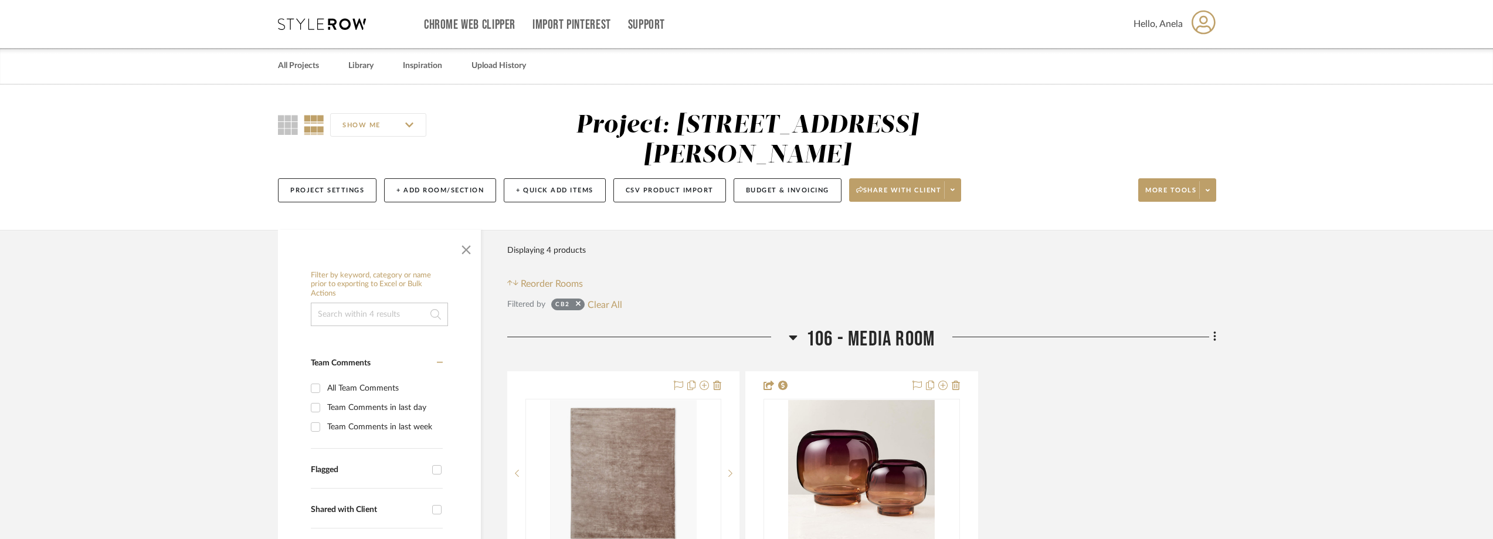
click at [303, 21] on icon at bounding box center [322, 24] width 88 height 12
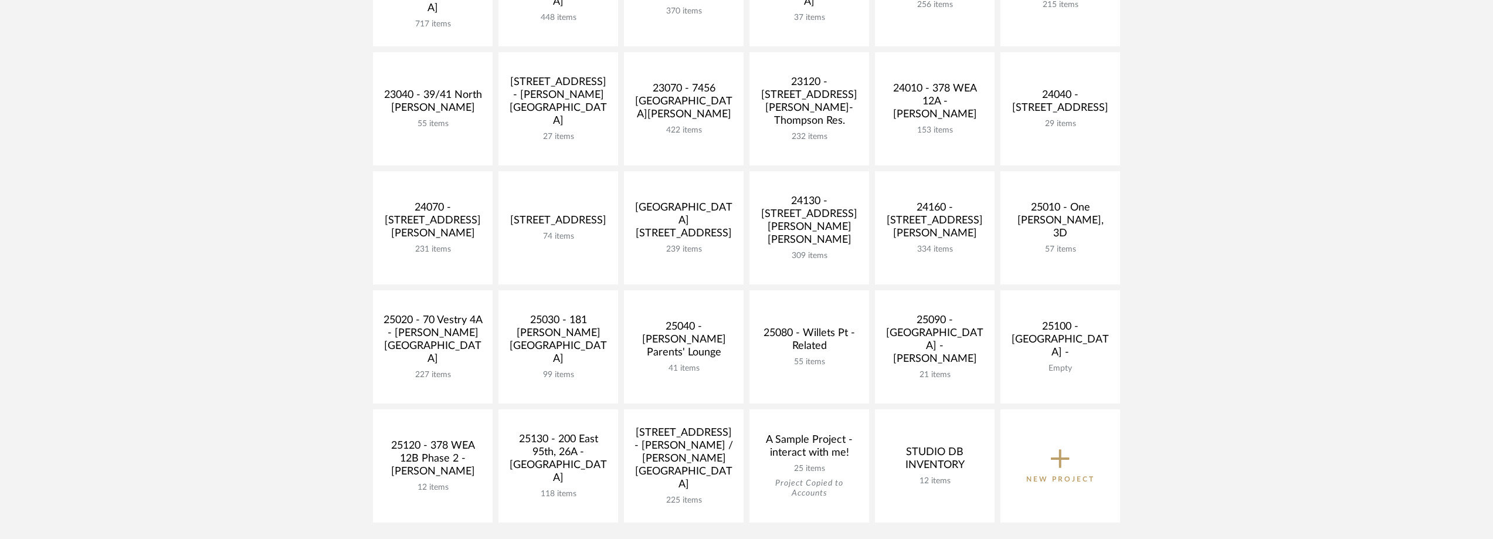
scroll to position [469, 0]
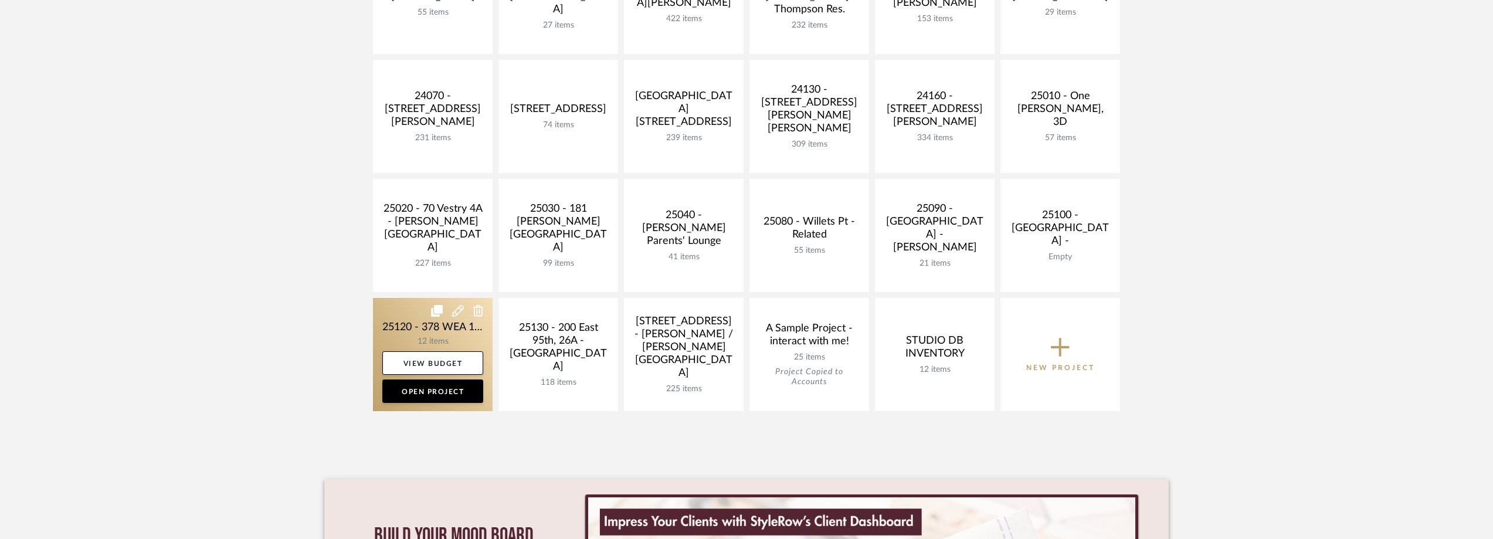
click at [393, 327] on link at bounding box center [433, 354] width 120 height 113
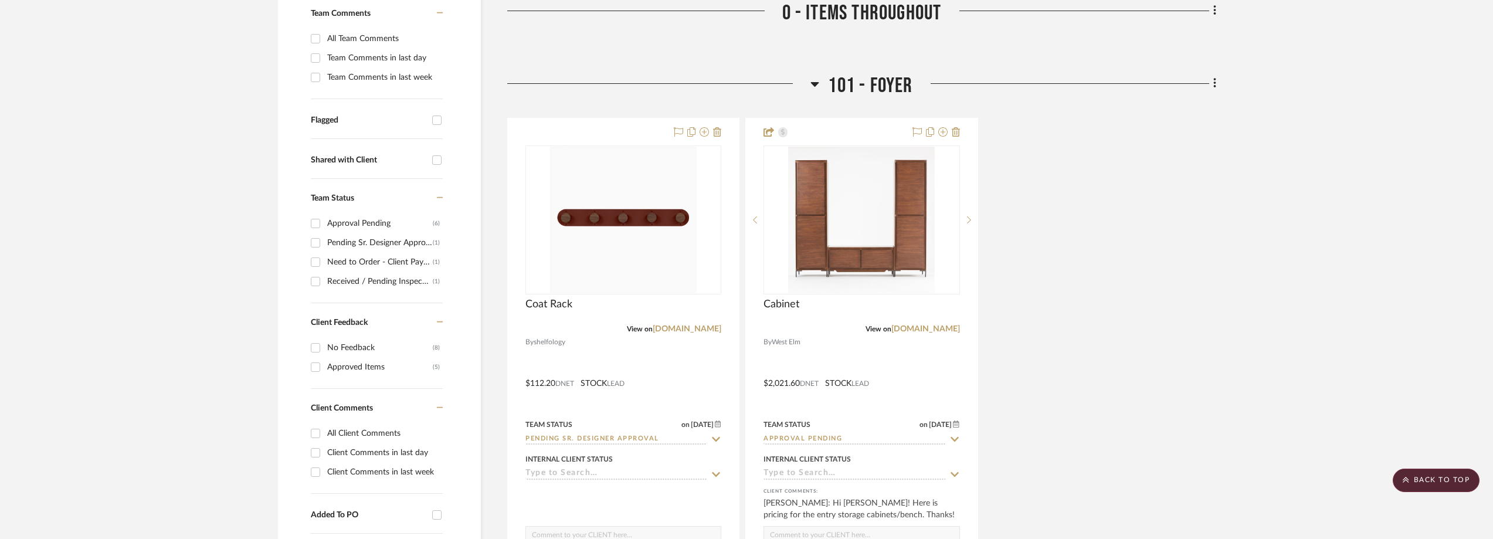
scroll to position [352, 0]
click at [372, 254] on div "Need to Order - Client Payment Received" at bounding box center [380, 259] width 106 height 19
click at [325, 254] on input "Need to Order - Client Payment Received (1)" at bounding box center [315, 259] width 19 height 19
checkbox input "true"
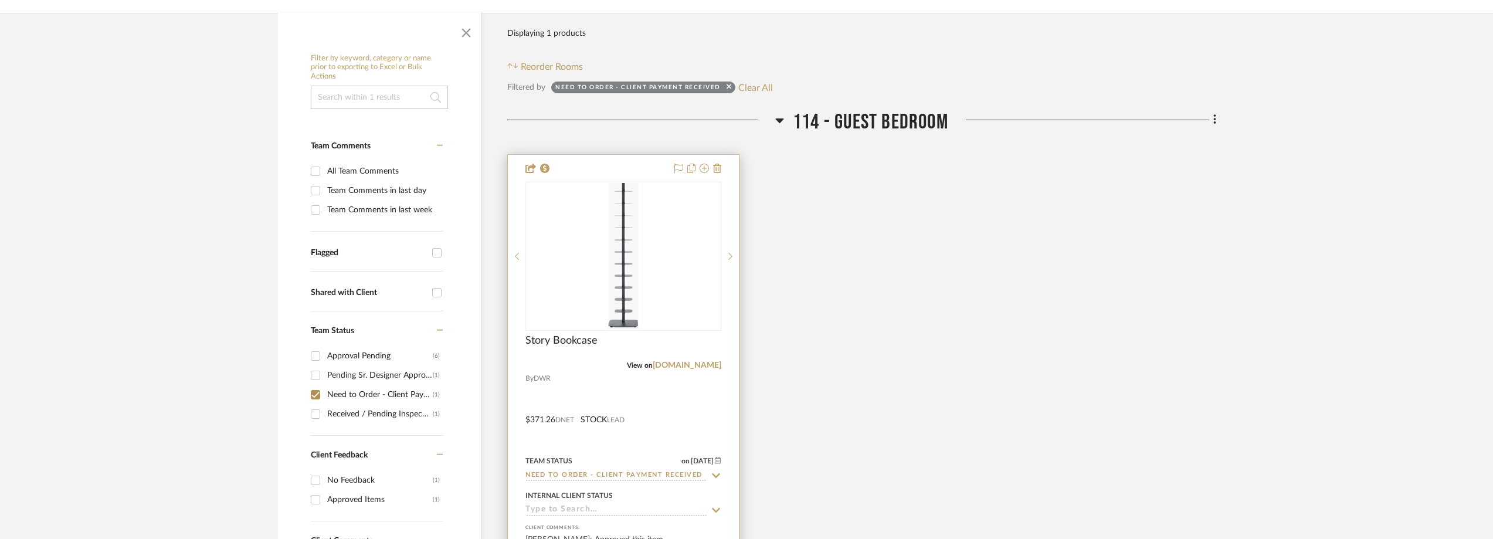
scroll to position [235, 0]
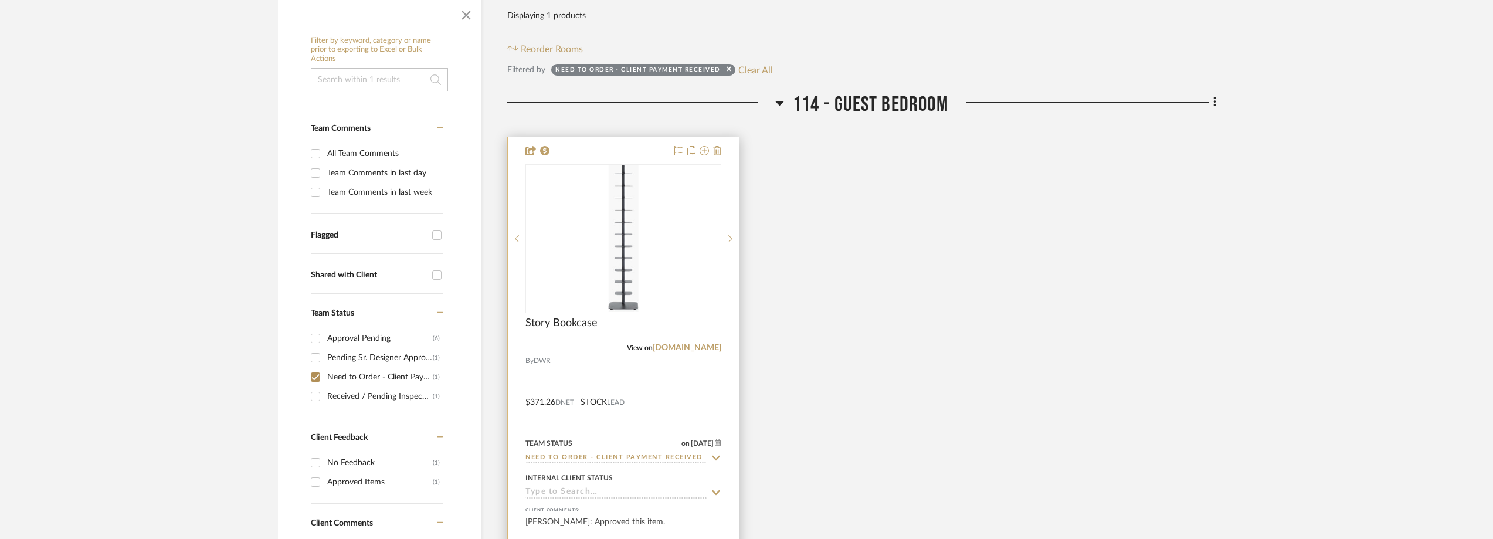
click at [649, 274] on div "0" at bounding box center [623, 239] width 195 height 148
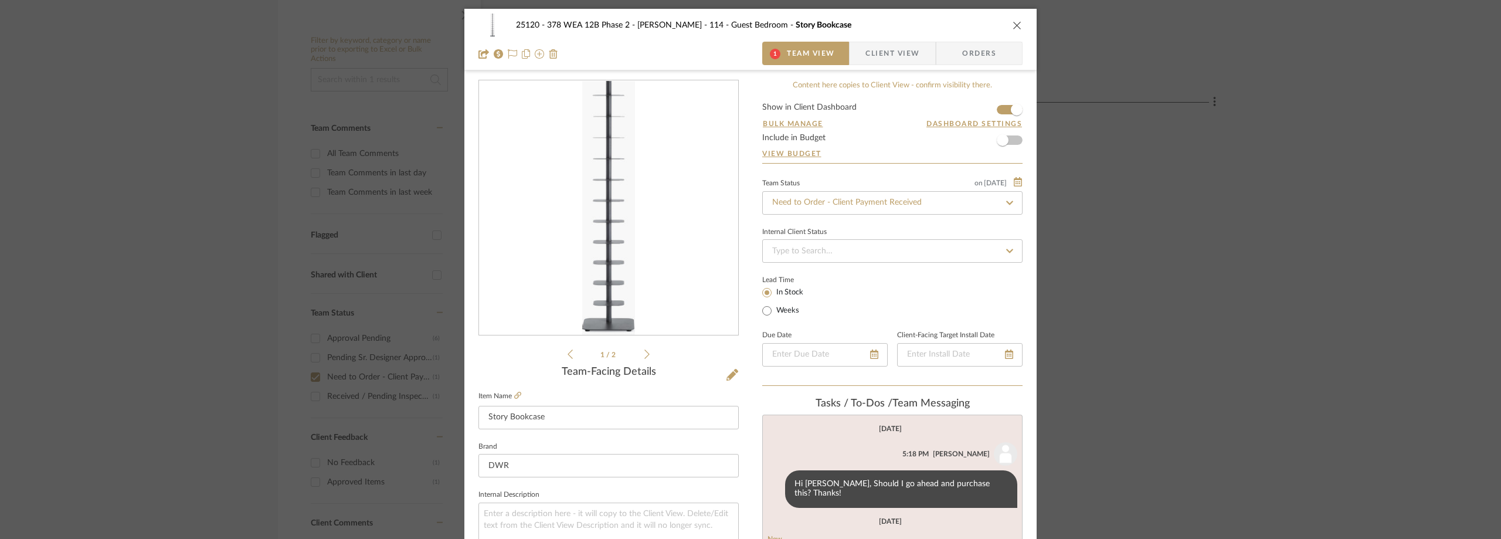
scroll to position [176, 0]
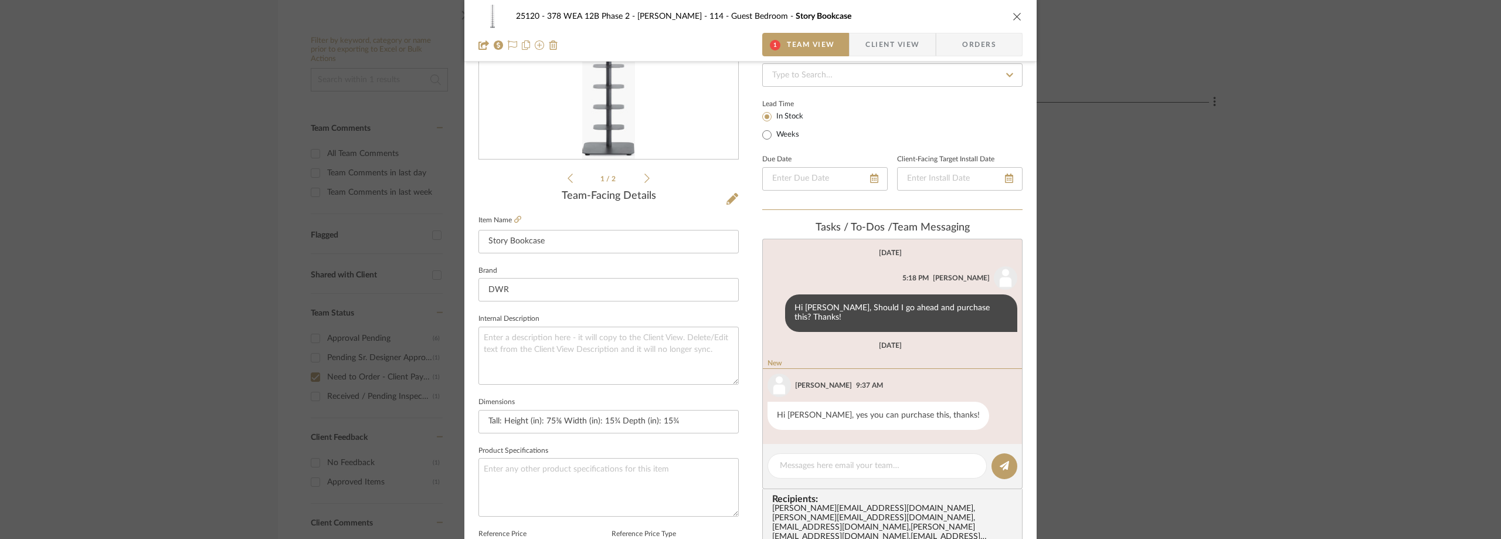
click at [1154, 221] on div "25120 - 378 WEA 12B Phase 2 - [PERSON_NAME] 114 - Guest Bedroom Story Bookcase …" at bounding box center [750, 269] width 1501 height 539
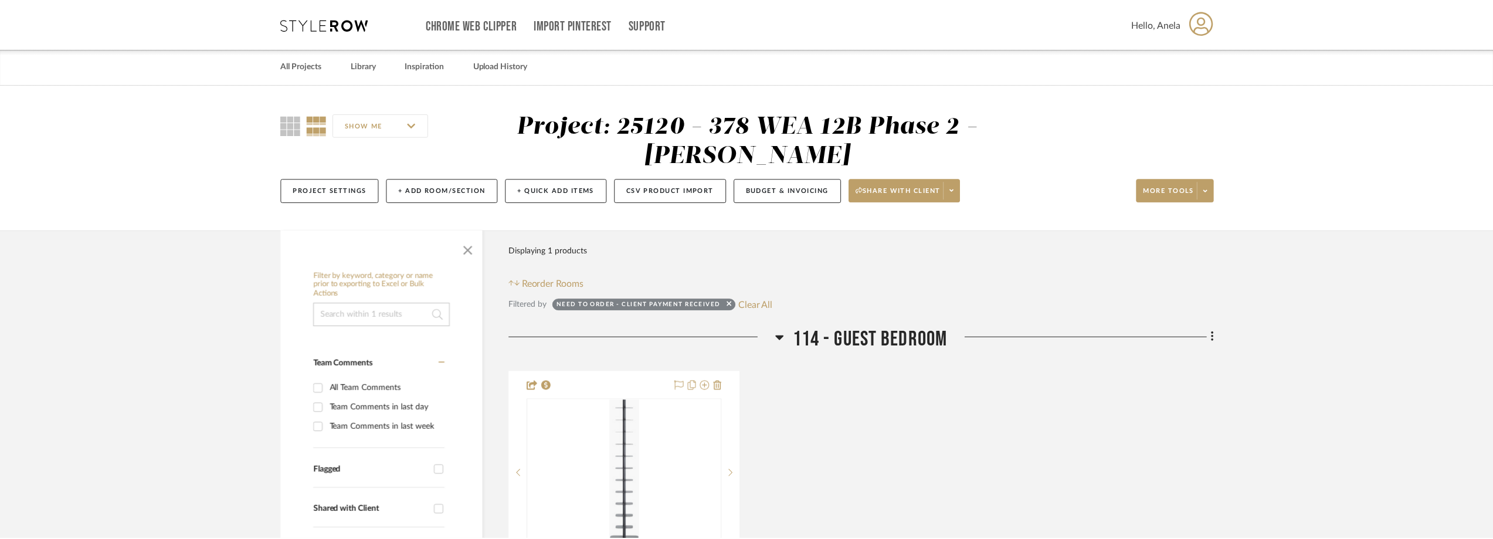
scroll to position [235, 0]
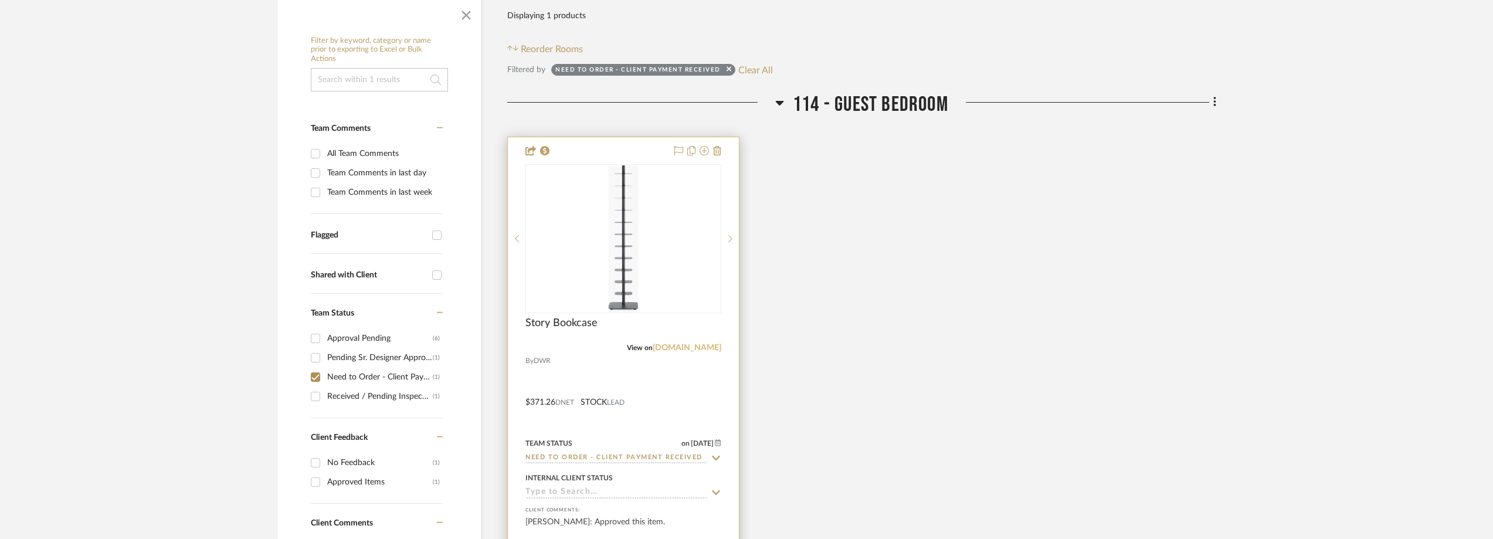
click at [703, 348] on link "[DOMAIN_NAME]" at bounding box center [687, 348] width 69 height 8
click at [591, 189] on div "0" at bounding box center [623, 239] width 195 height 148
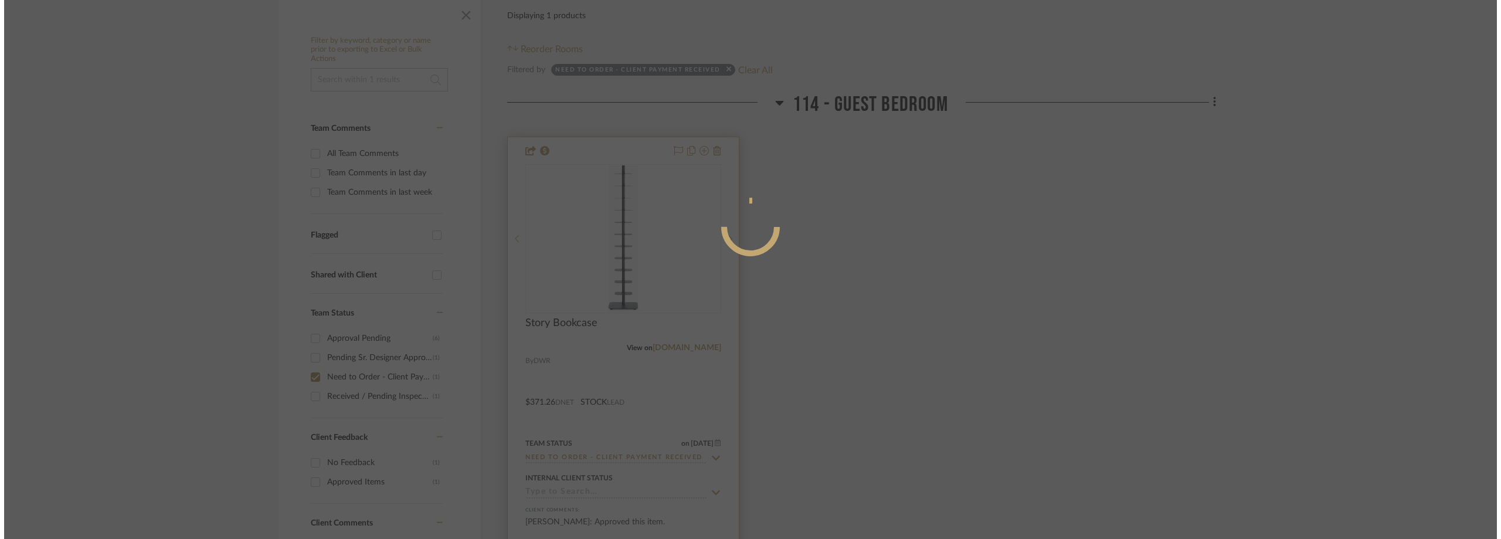
scroll to position [0, 0]
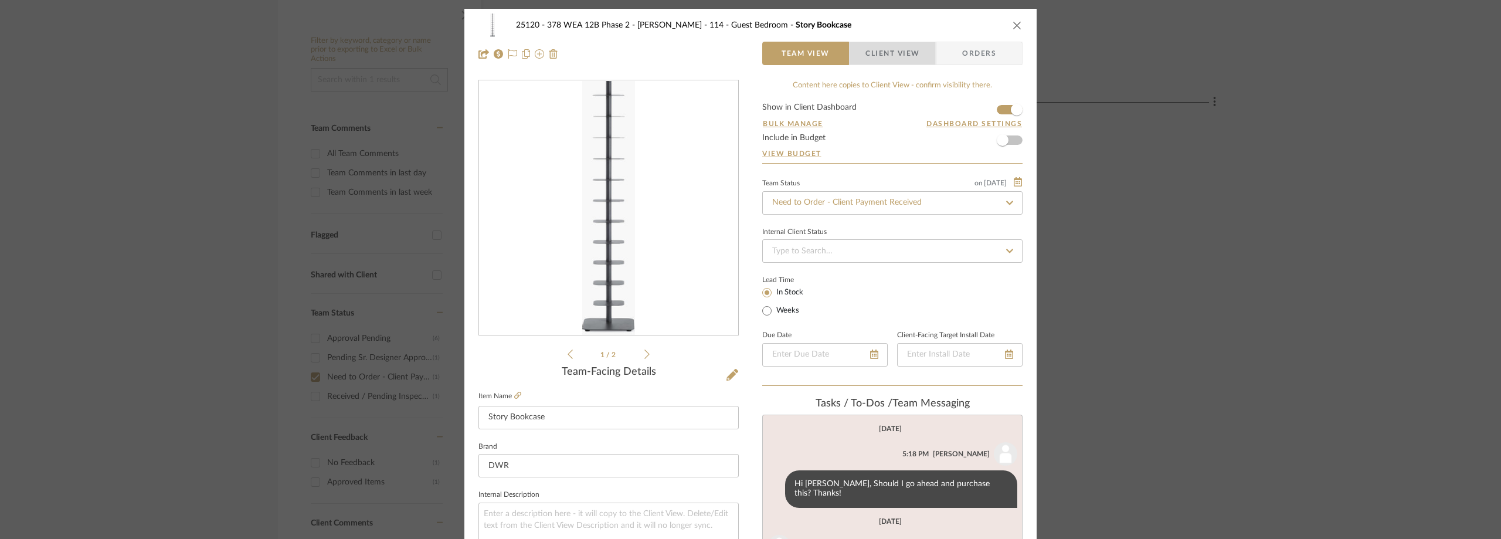
click at [850, 56] on span "button" at bounding box center [858, 53] width 16 height 23
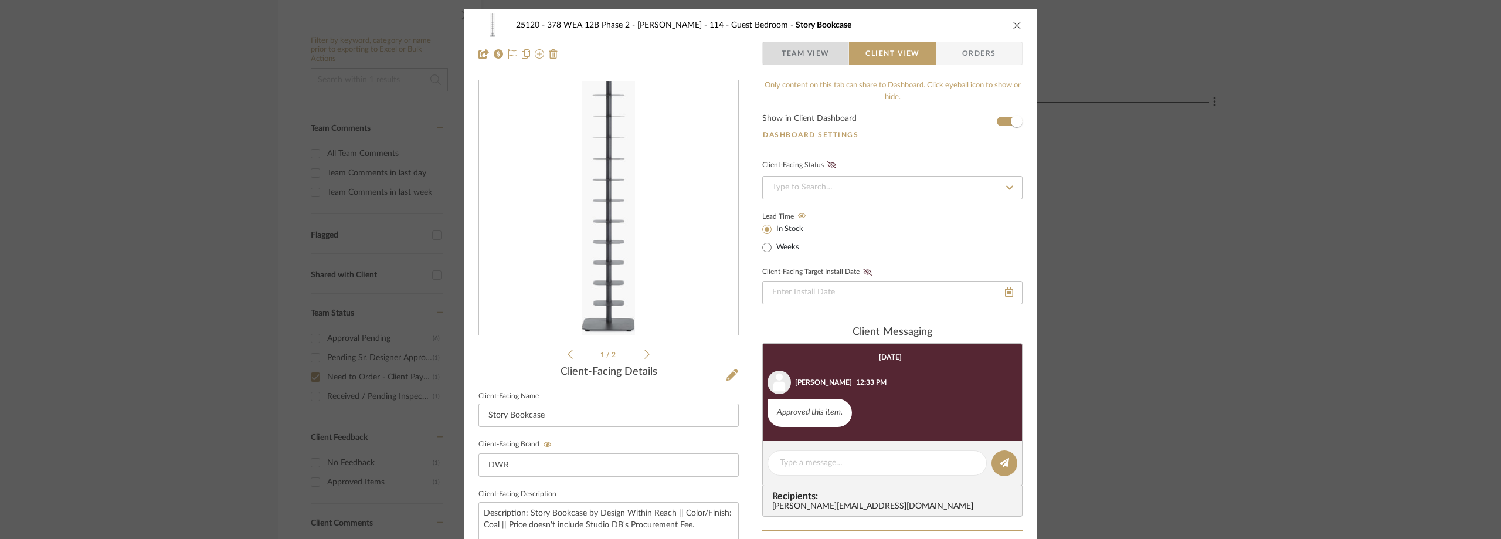
click at [798, 63] on span "Team View" at bounding box center [806, 53] width 48 height 23
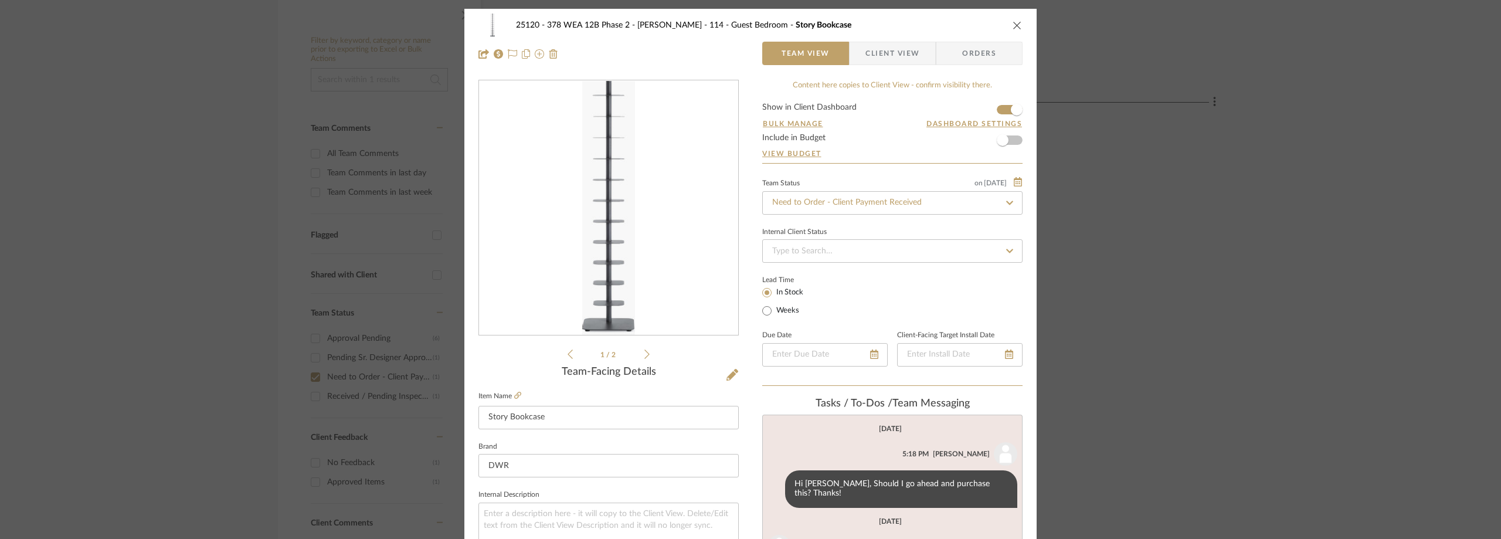
click at [835, 188] on div "Team Status on [DATE] [DATE] Need to Order - Client Payment Received" at bounding box center [892, 194] width 260 height 39
click at [835, 193] on input "Need to Order - Client Payment Received" at bounding box center [892, 202] width 260 height 23
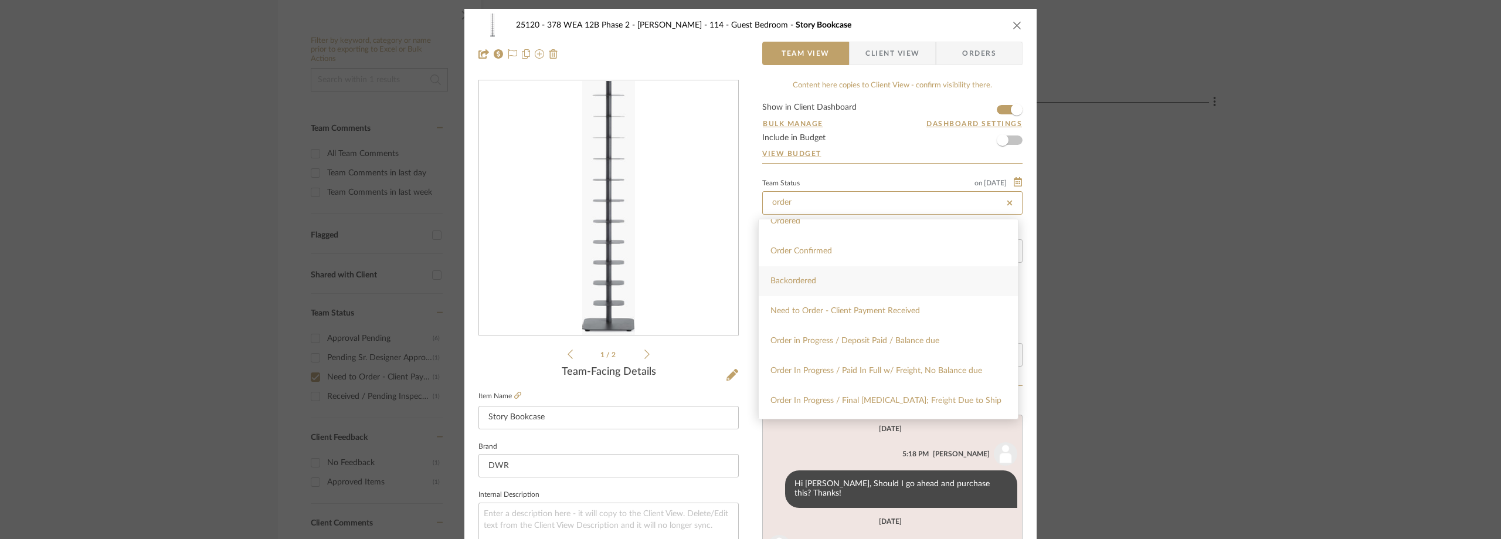
scroll to position [59, 0]
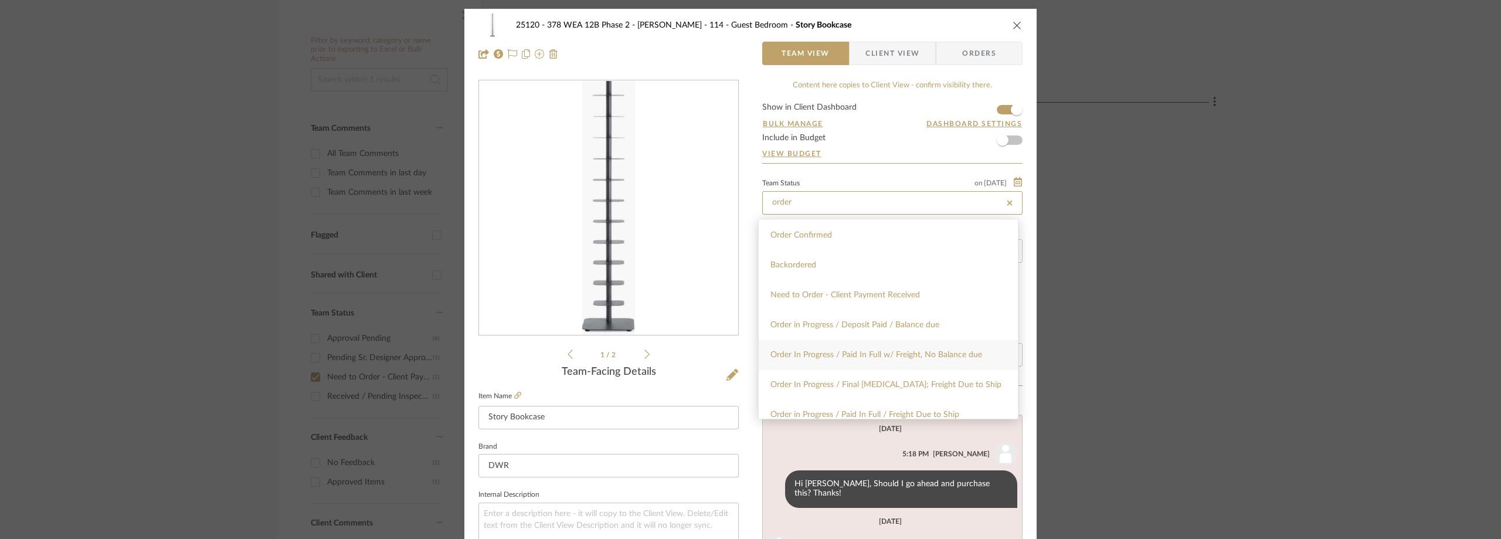
type input "order"
click at [886, 361] on div "Order In Progress / Paid In Full w/ Freight, No Balance due" at bounding box center [888, 355] width 259 height 30
type input "[DATE]"
type input "Order In Progress / Paid In Full w/ Freight, No Balance due"
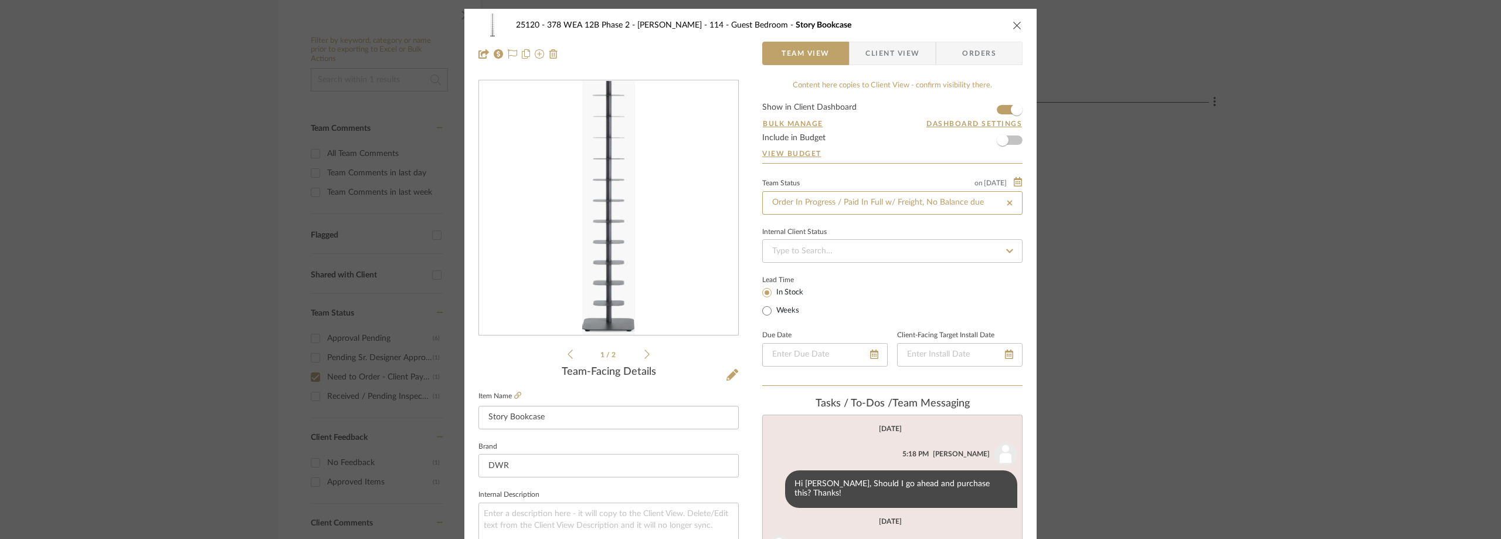
type input "[DATE]"
type input "Order In Progress / Paid In Full w/ Freight, No Balance due"
click at [869, 234] on div "Internal Client Status" at bounding box center [892, 232] width 260 height 6
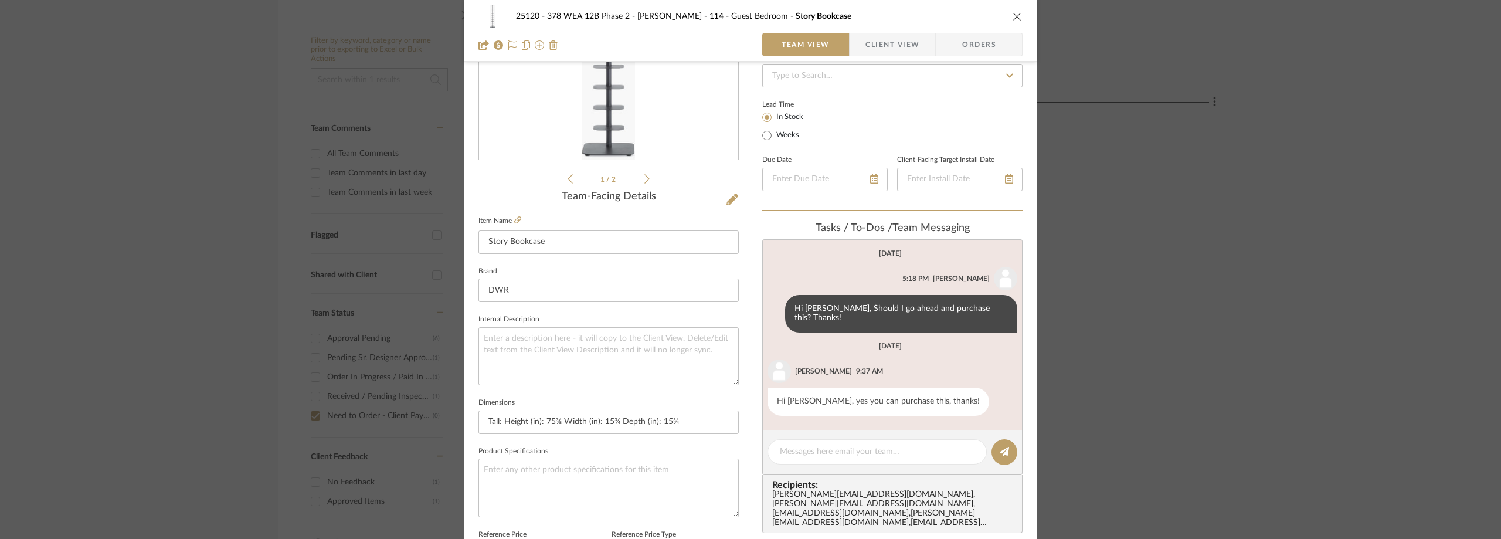
scroll to position [176, 0]
click at [833, 445] on textarea at bounding box center [877, 451] width 195 height 12
paste textarea "Order Number DWR7733598"
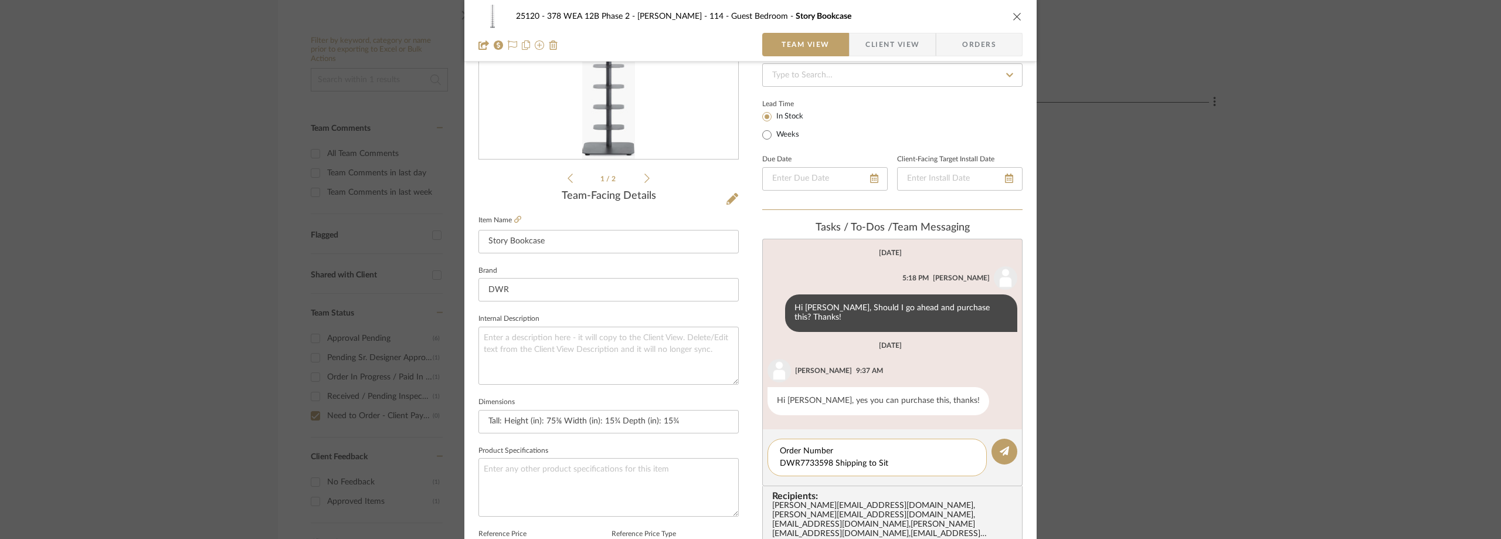
type textarea "Order Number DWR7733598 Shipping to Site"
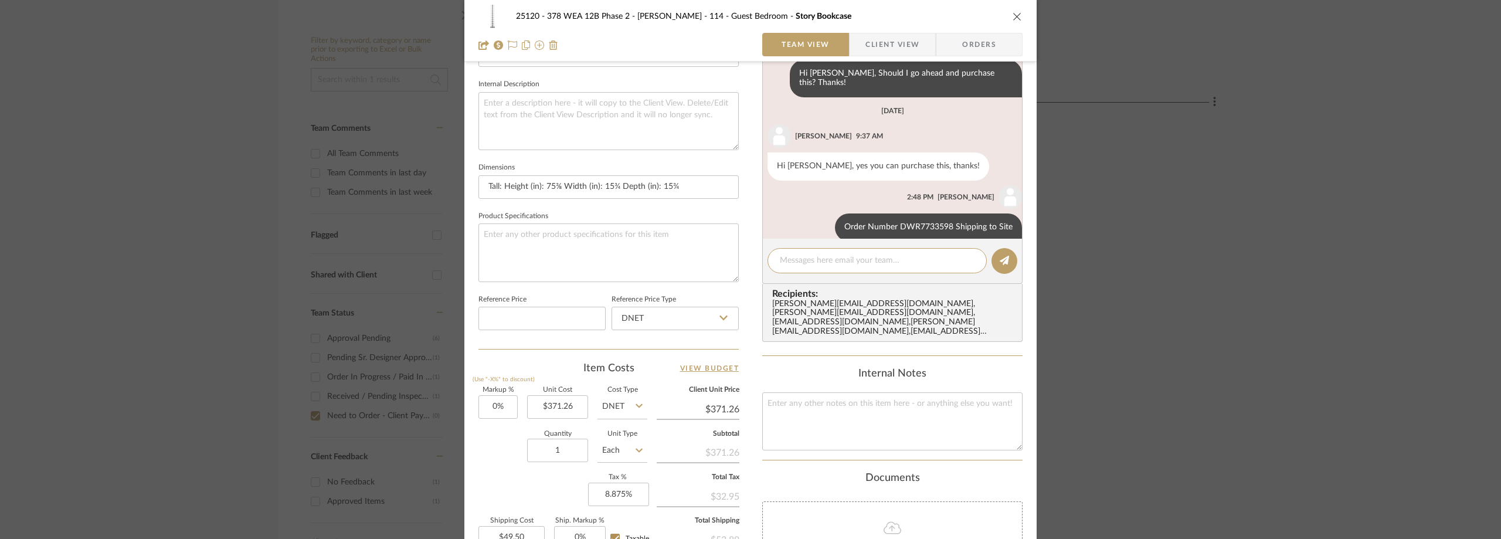
scroll to position [571, 0]
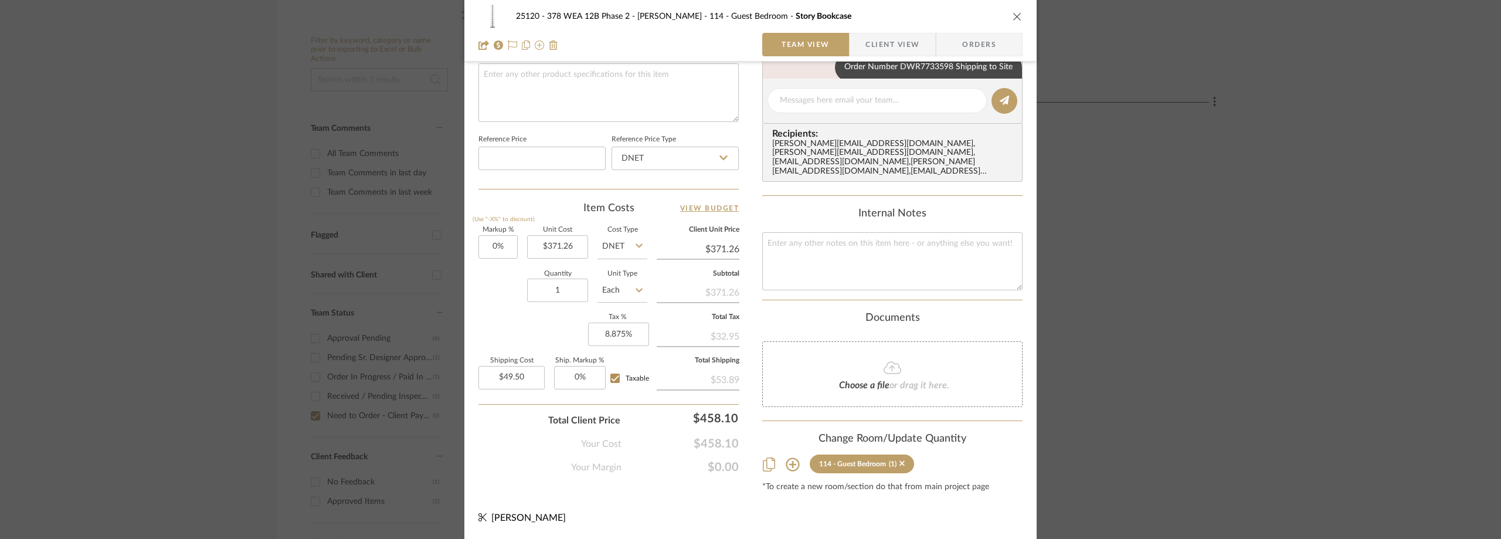
drag, startPoint x: 1286, startPoint y: 161, endPoint x: 1246, endPoint y: 159, distance: 39.9
click at [1270, 161] on div "25120 - 378 WEA 12B Phase 2 - [PERSON_NAME] 114 - Guest Bedroom Story Bookcase …" at bounding box center [750, 269] width 1501 height 539
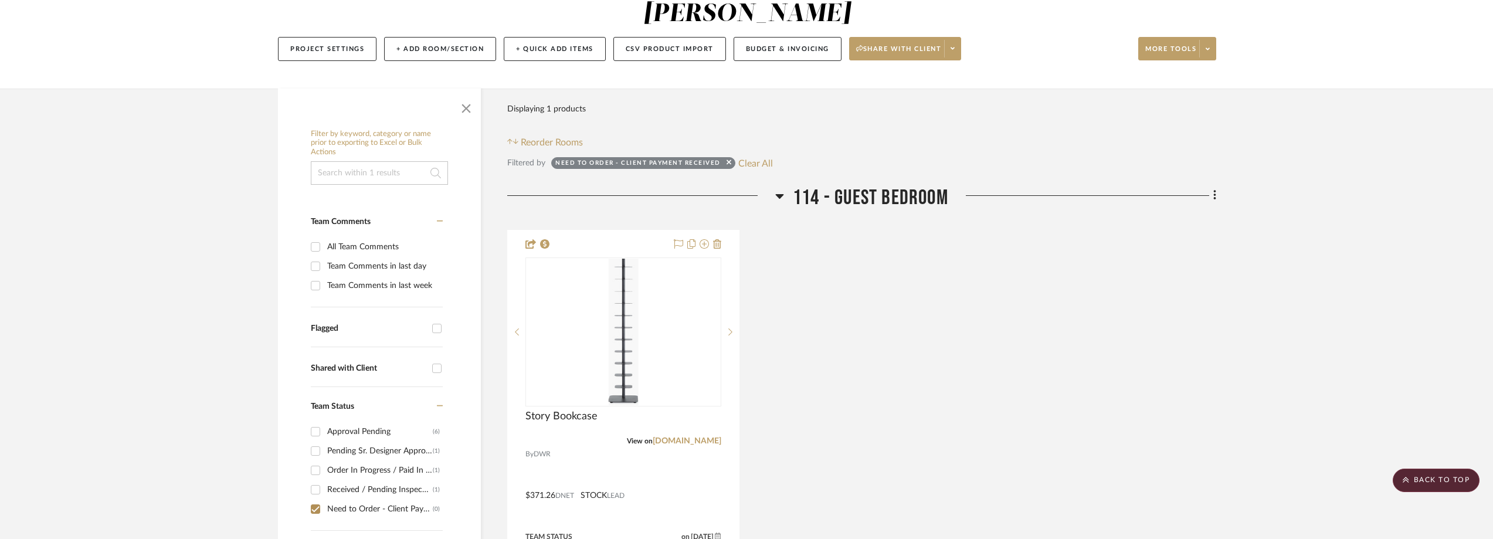
scroll to position [59, 0]
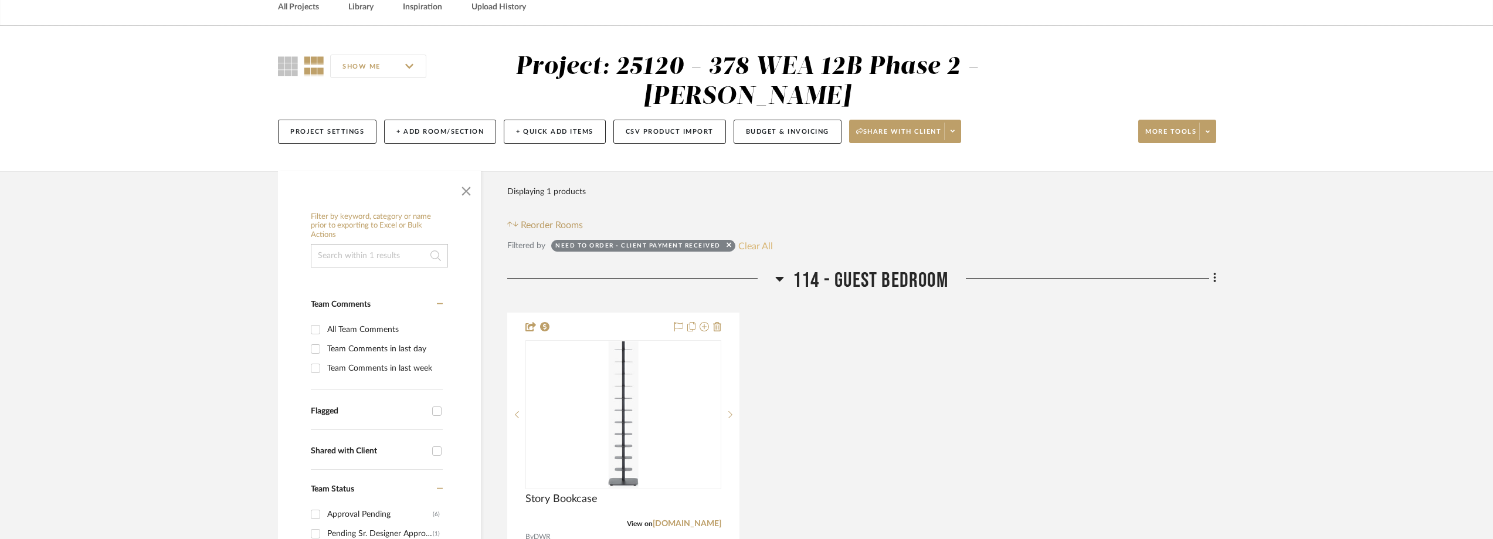
click at [766, 243] on button "Clear All" at bounding box center [755, 245] width 35 height 15
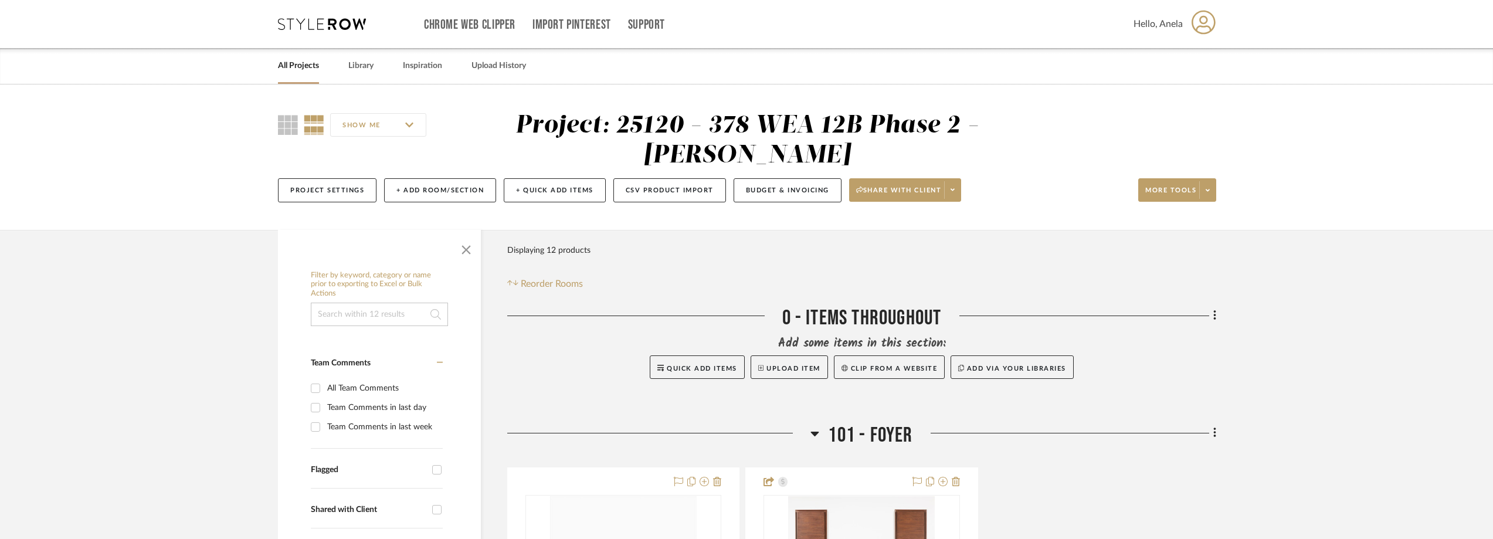
click at [328, 25] on icon at bounding box center [322, 24] width 88 height 12
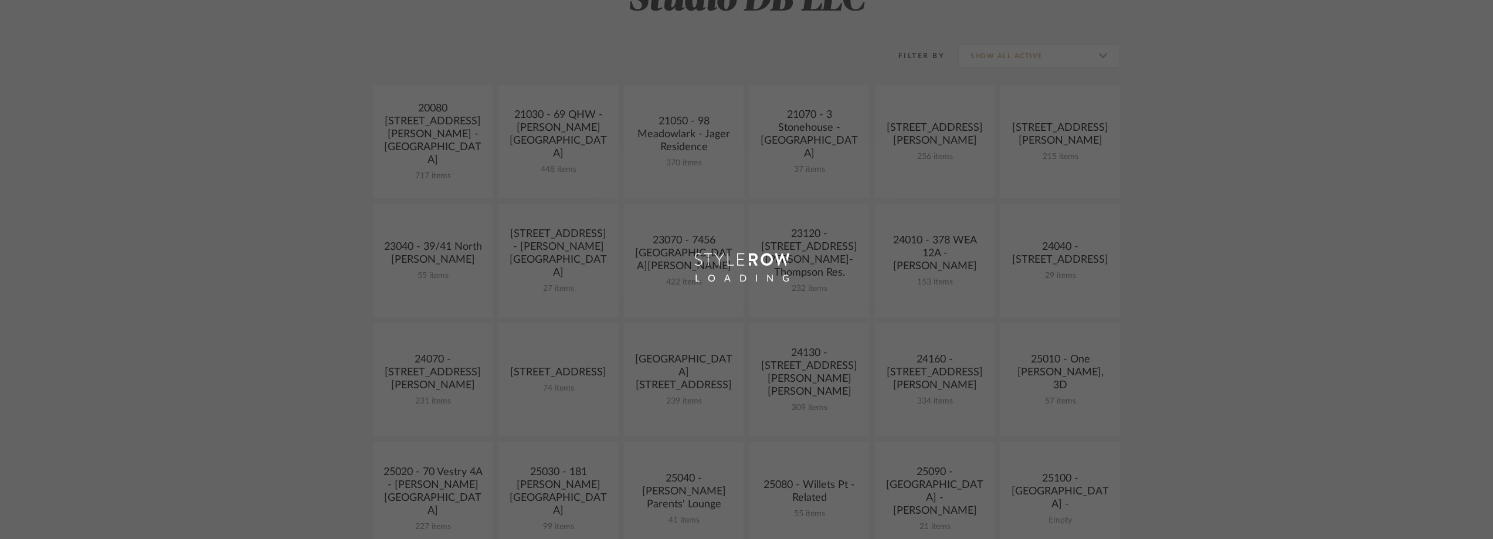
scroll to position [411, 0]
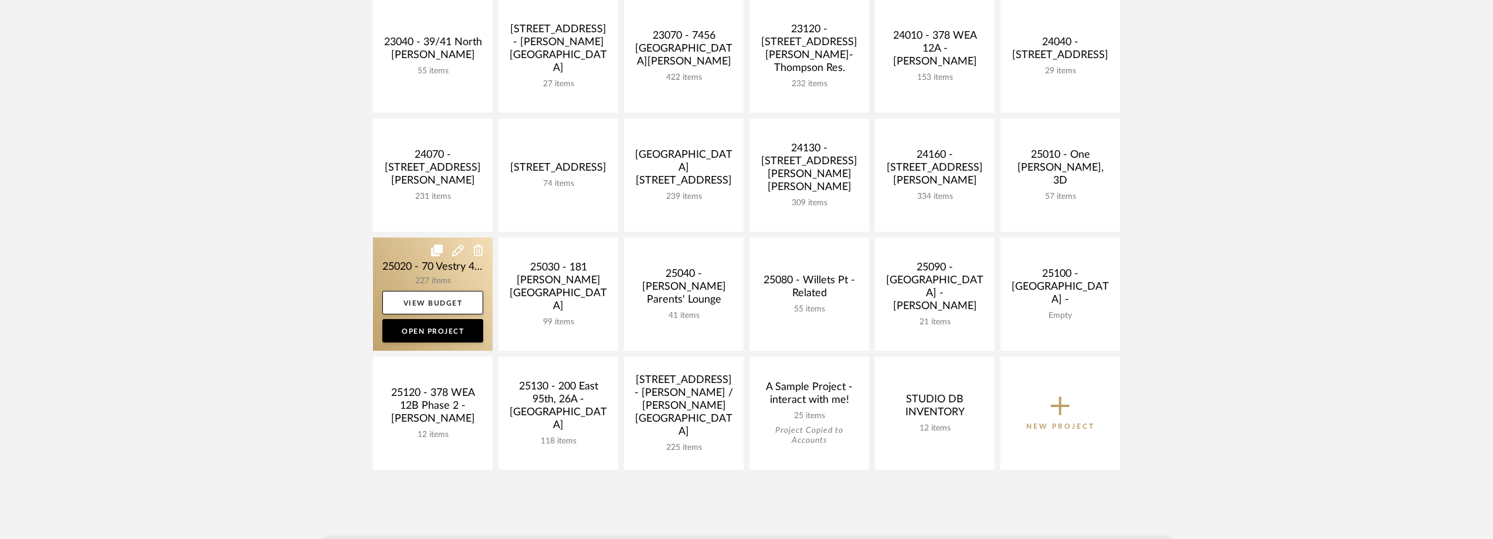
click at [415, 276] on link at bounding box center [433, 294] width 120 height 113
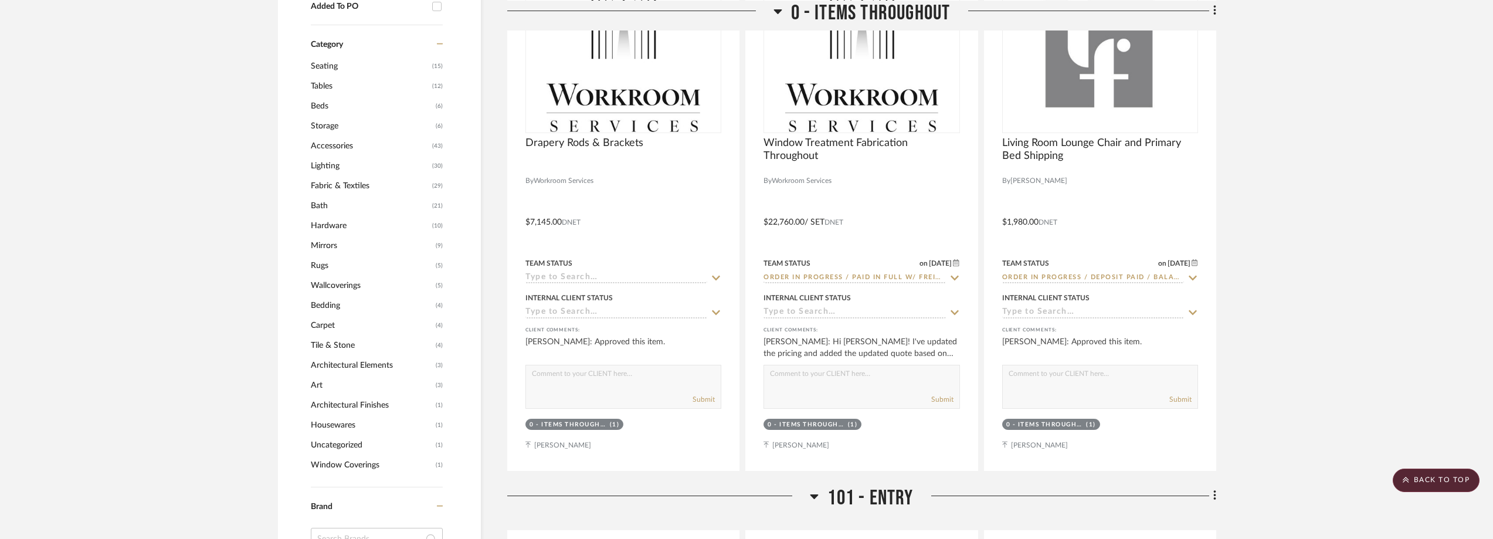
scroll to position [1056, 0]
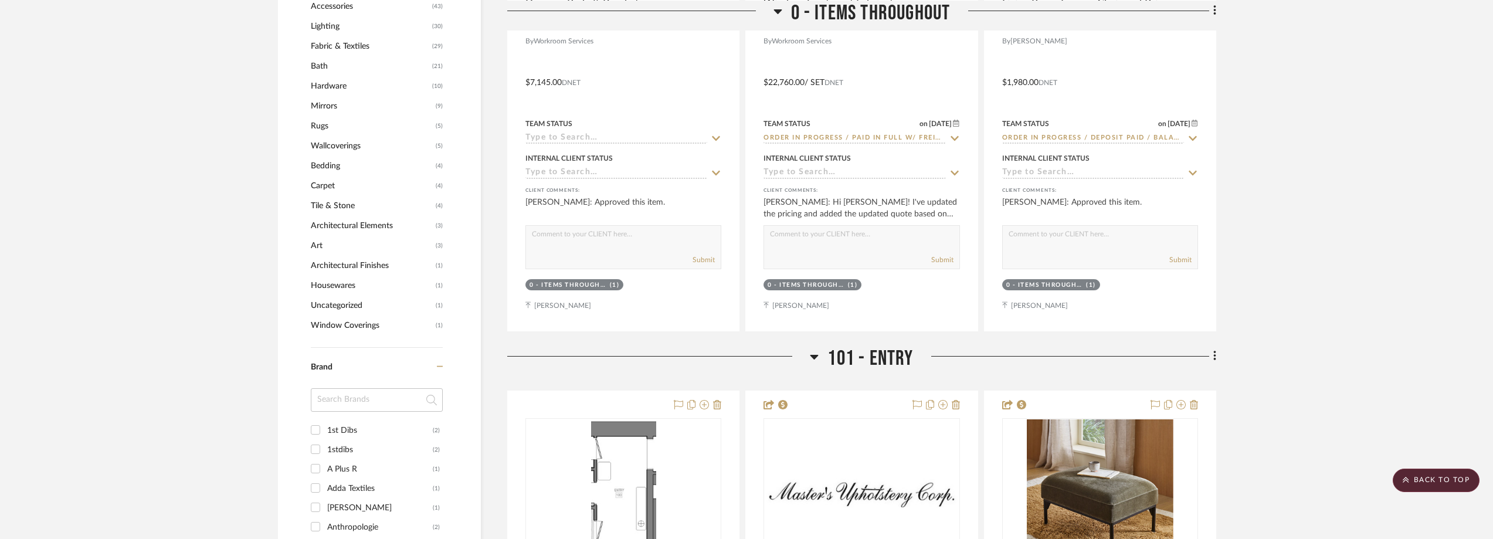
click at [331, 431] on div "1st Dibs" at bounding box center [380, 430] width 106 height 19
click at [325, 431] on input "1st Dibs (2)" at bounding box center [315, 429] width 19 height 19
checkbox input "true"
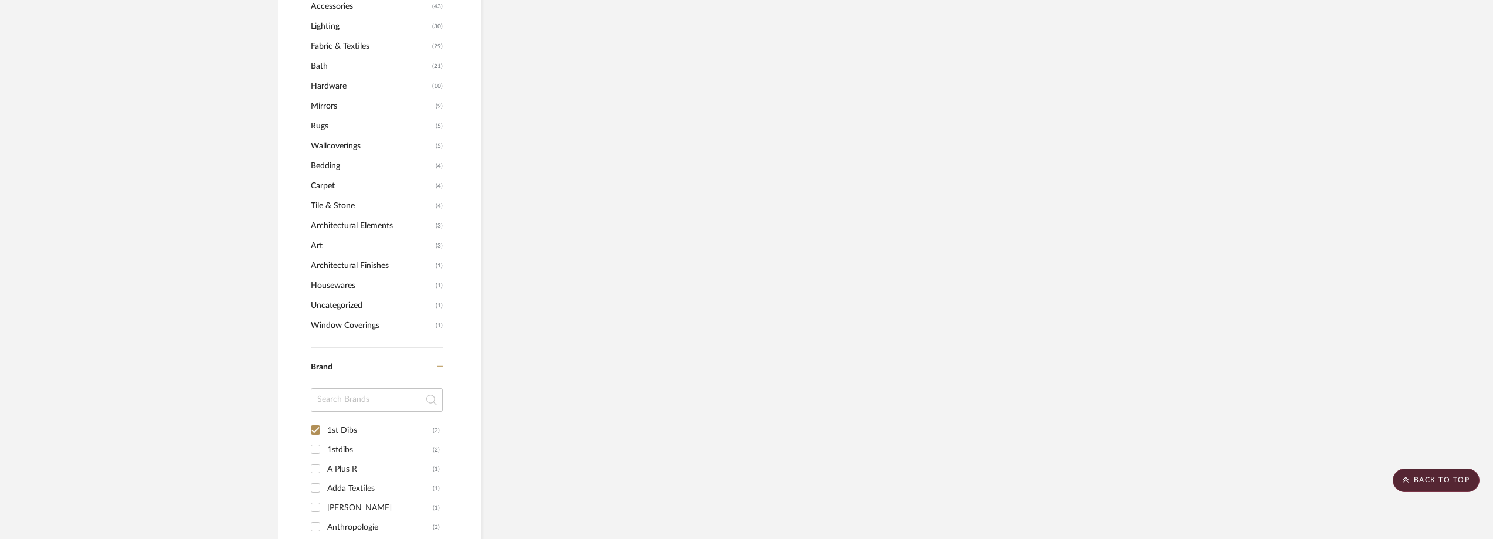
scroll to position [978, 0]
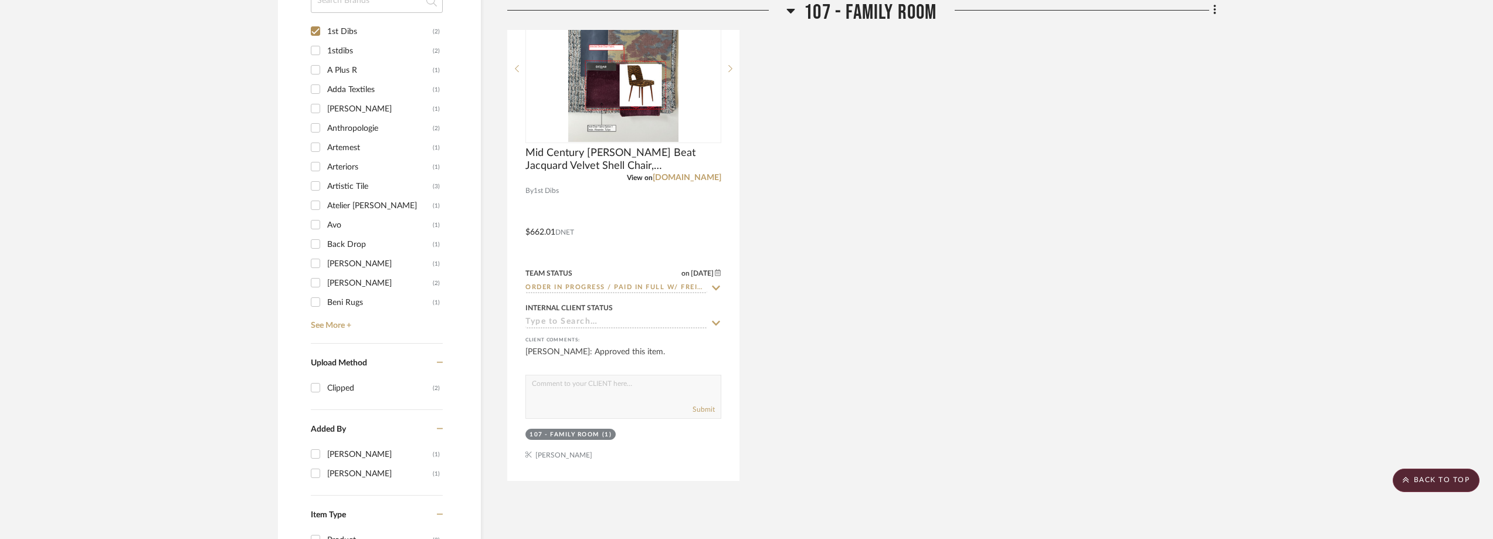
click at [347, 56] on div "1stdibs" at bounding box center [380, 51] width 106 height 19
click at [325, 56] on input "1stdibs (2)" at bounding box center [315, 50] width 19 height 19
checkbox input "true"
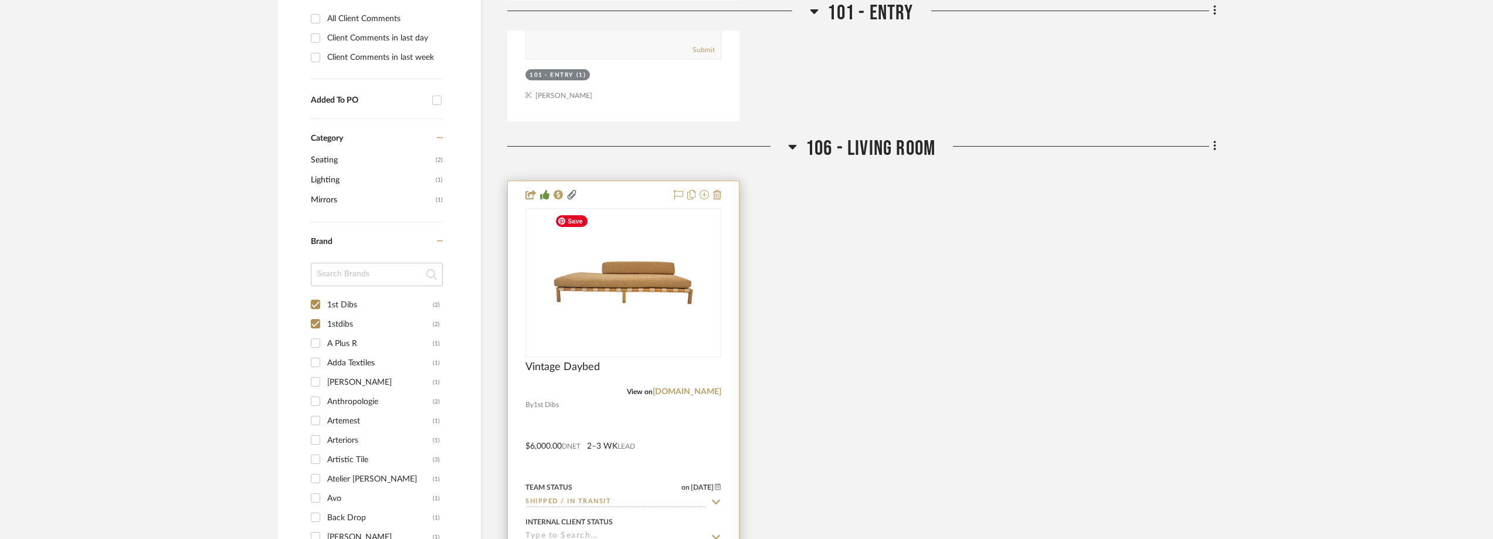
scroll to position [920, 0]
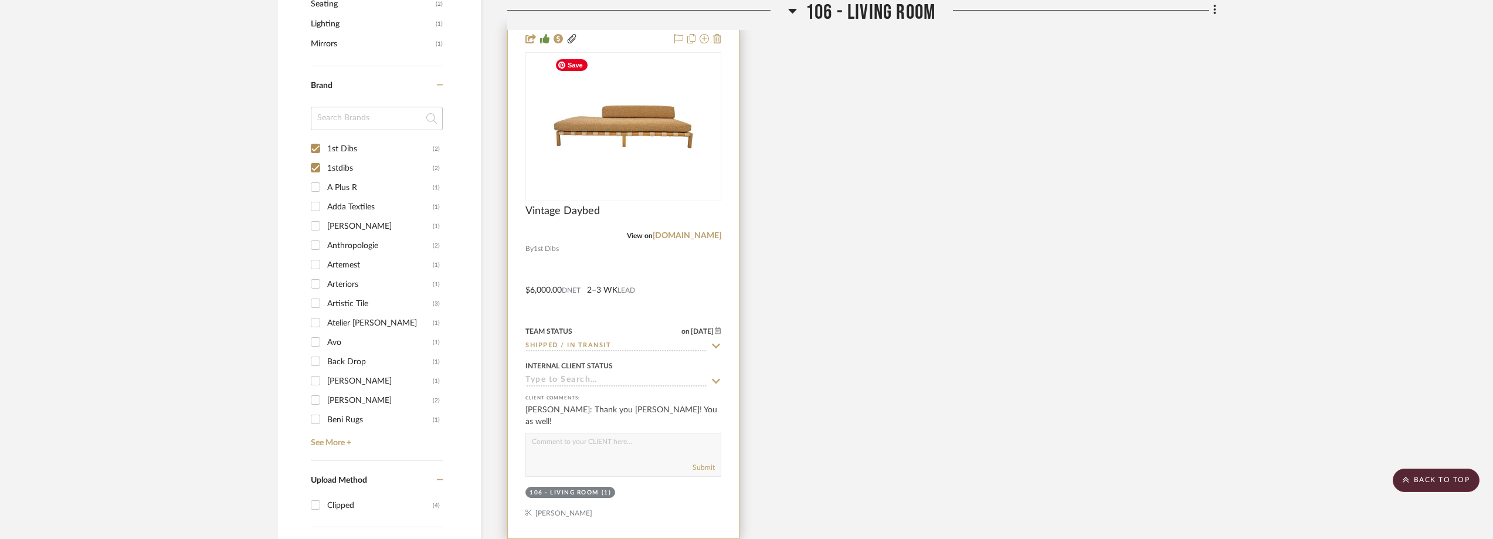
click at [655, 170] on img "0" at bounding box center [623, 126] width 147 height 147
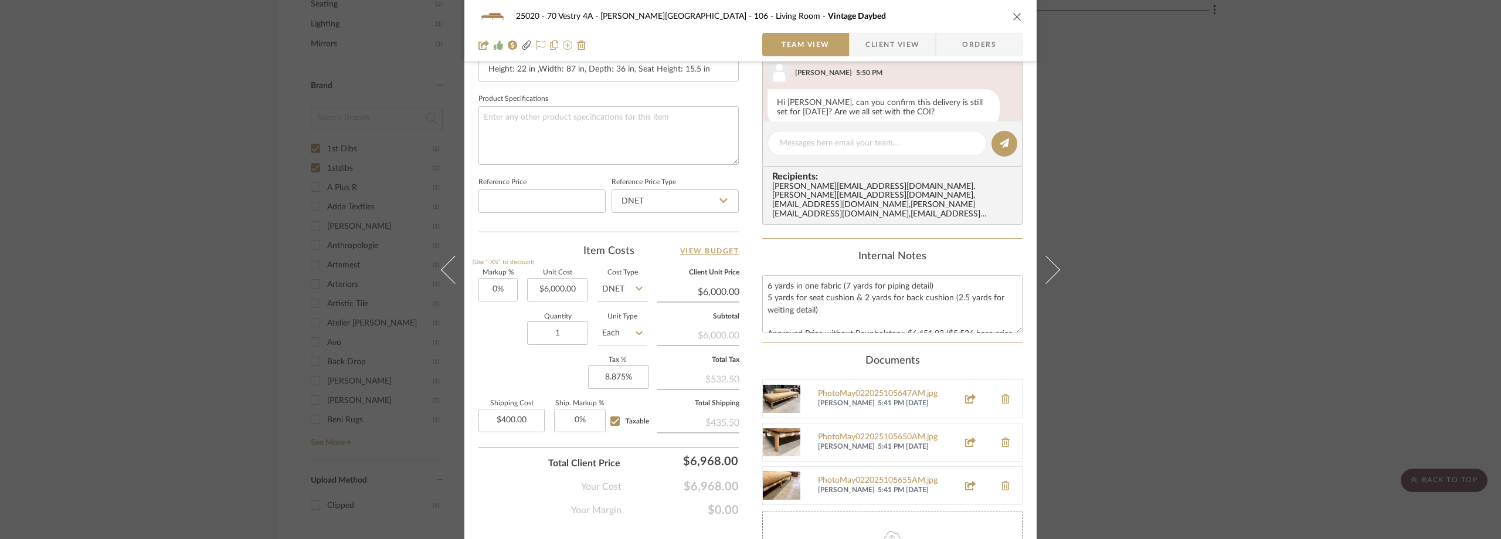
scroll to position [293, 0]
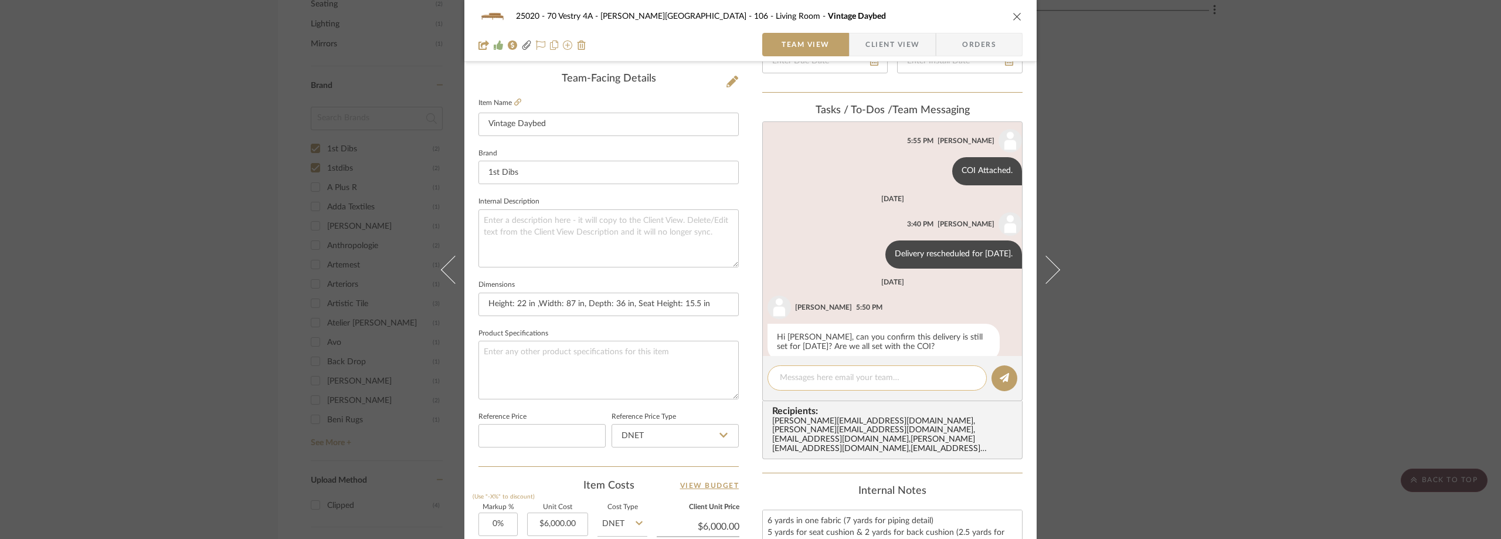
click at [824, 371] on div at bounding box center [877, 377] width 219 height 25
click at [822, 381] on textarea at bounding box center [877, 378] width 195 height 12
type textarea "a"
type textarea "A"
type textarea "t"
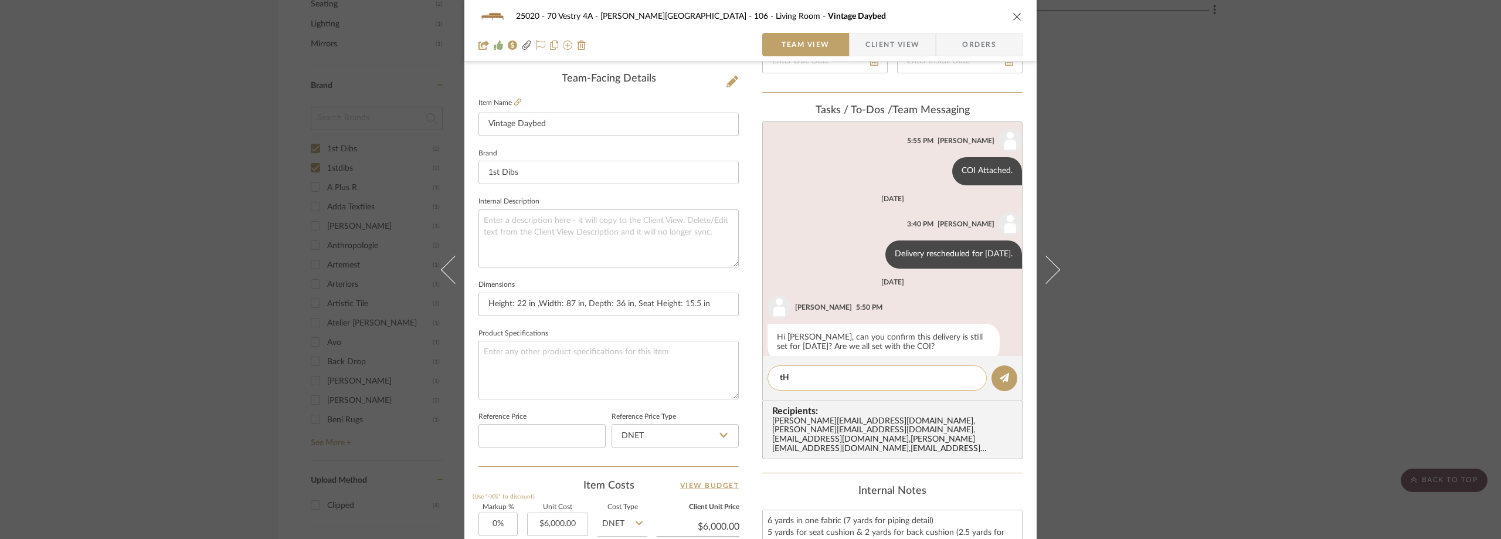
type textarea "t"
type textarea "T"
type textarea "Arriving between 9am and 12pm [DATE]"
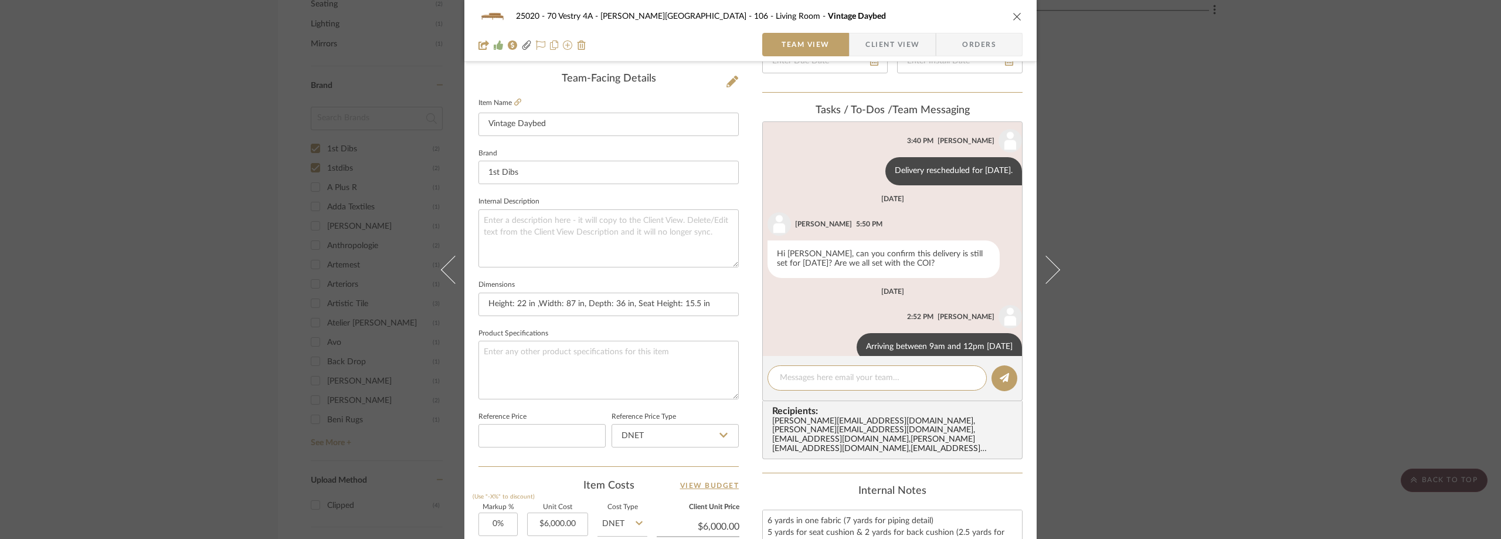
click at [8, 225] on div "25020 - 70 Vestry 4A - [PERSON_NAME] 106 - Living Room Vintage Daybed Team View…" at bounding box center [750, 269] width 1501 height 539
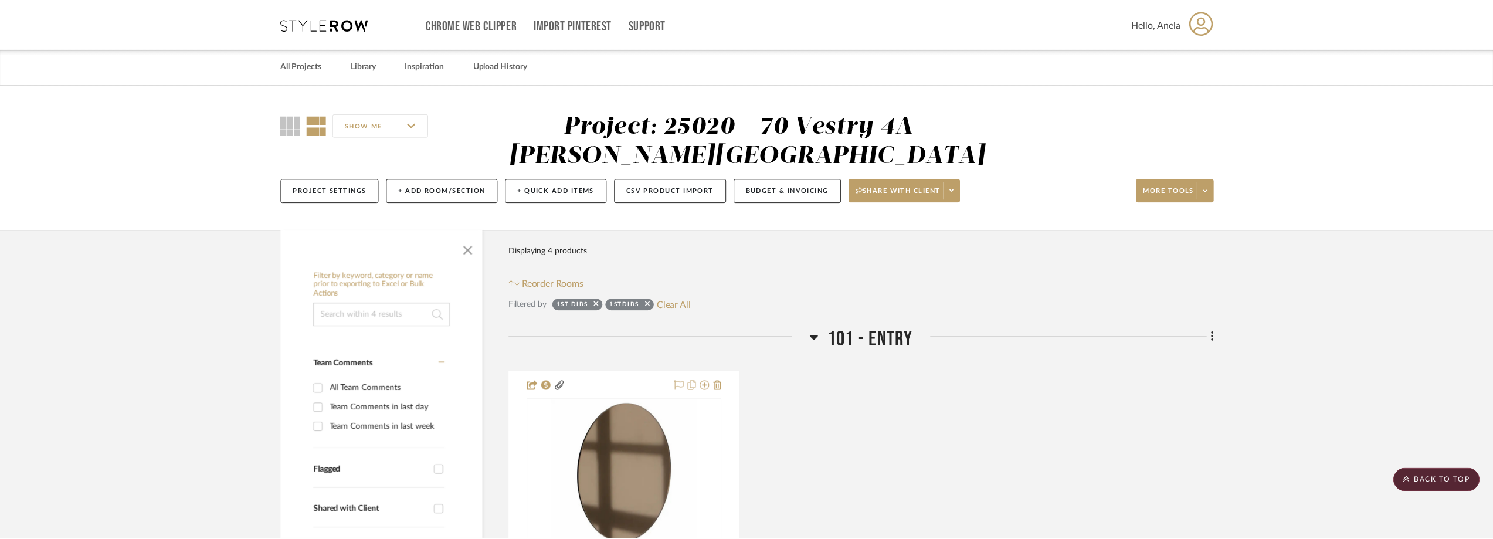
scroll to position [920, 0]
